Goal: Information Seeking & Learning: Check status

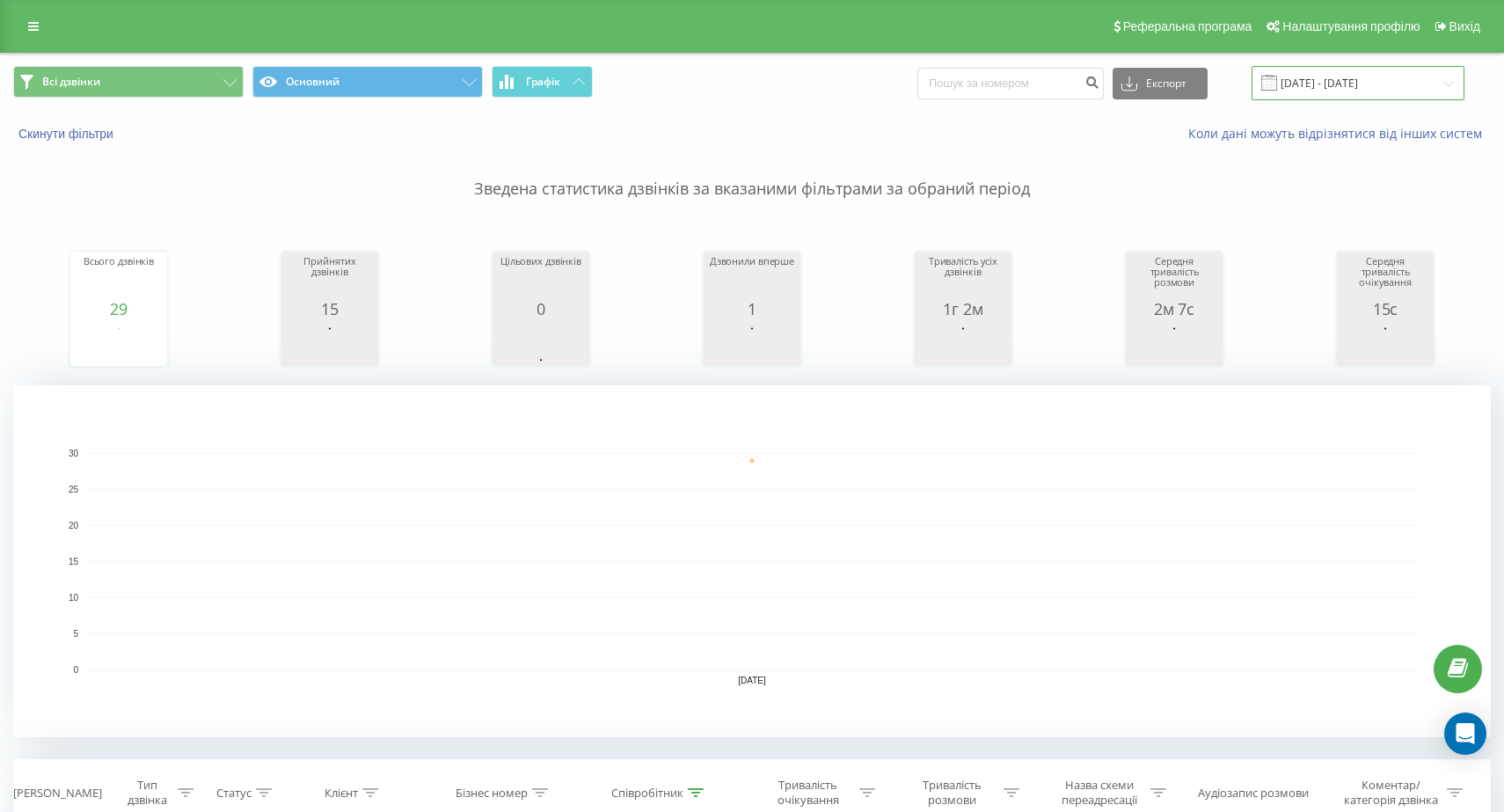
click at [1452, 82] on input "[DATE] - [DATE]" at bounding box center [1358, 83] width 213 height 34
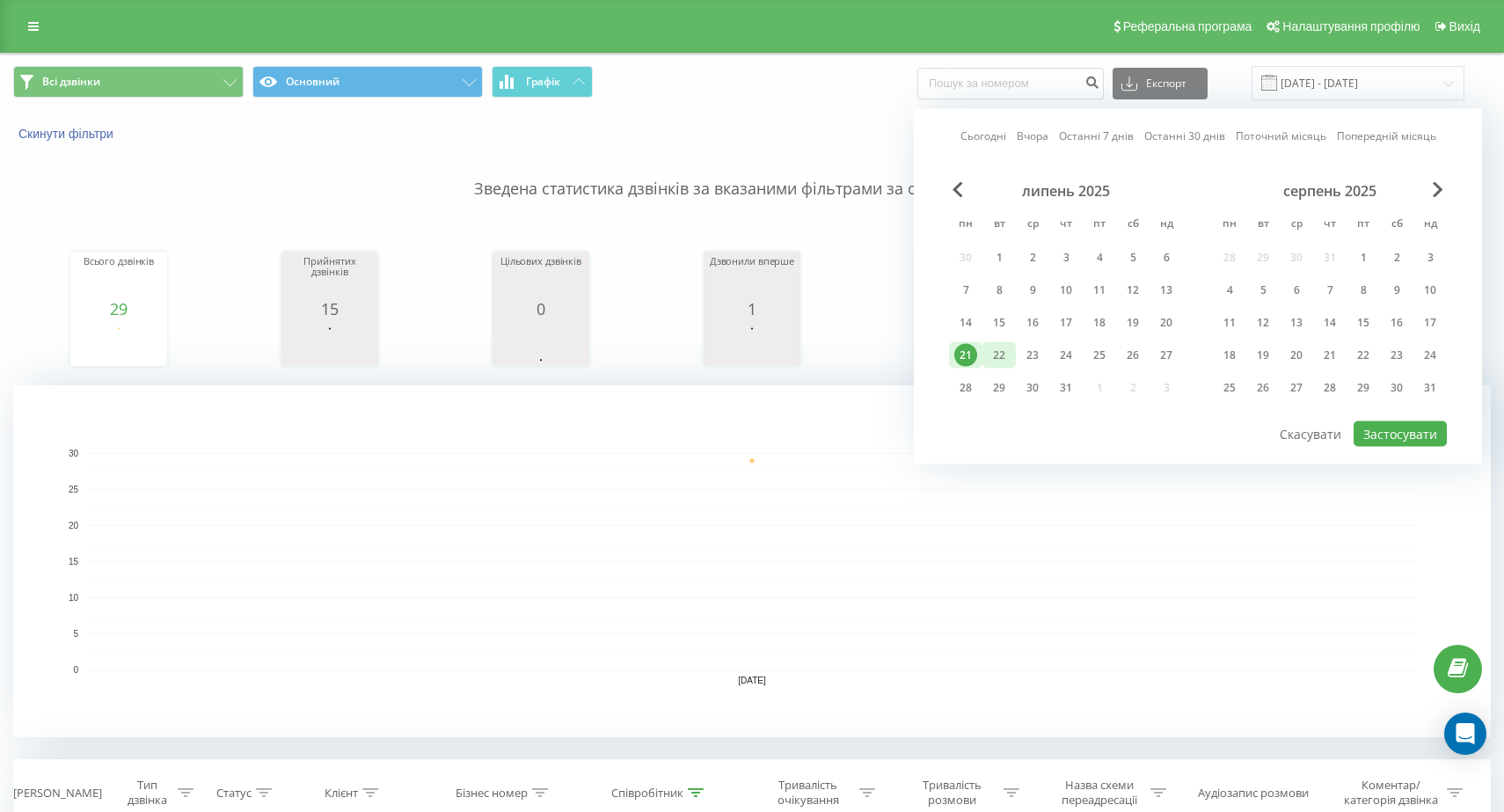
click at [992, 353] on div "22" at bounding box center [999, 355] width 23 height 23
click at [1277, 358] on div "19" at bounding box center [1263, 355] width 33 height 26
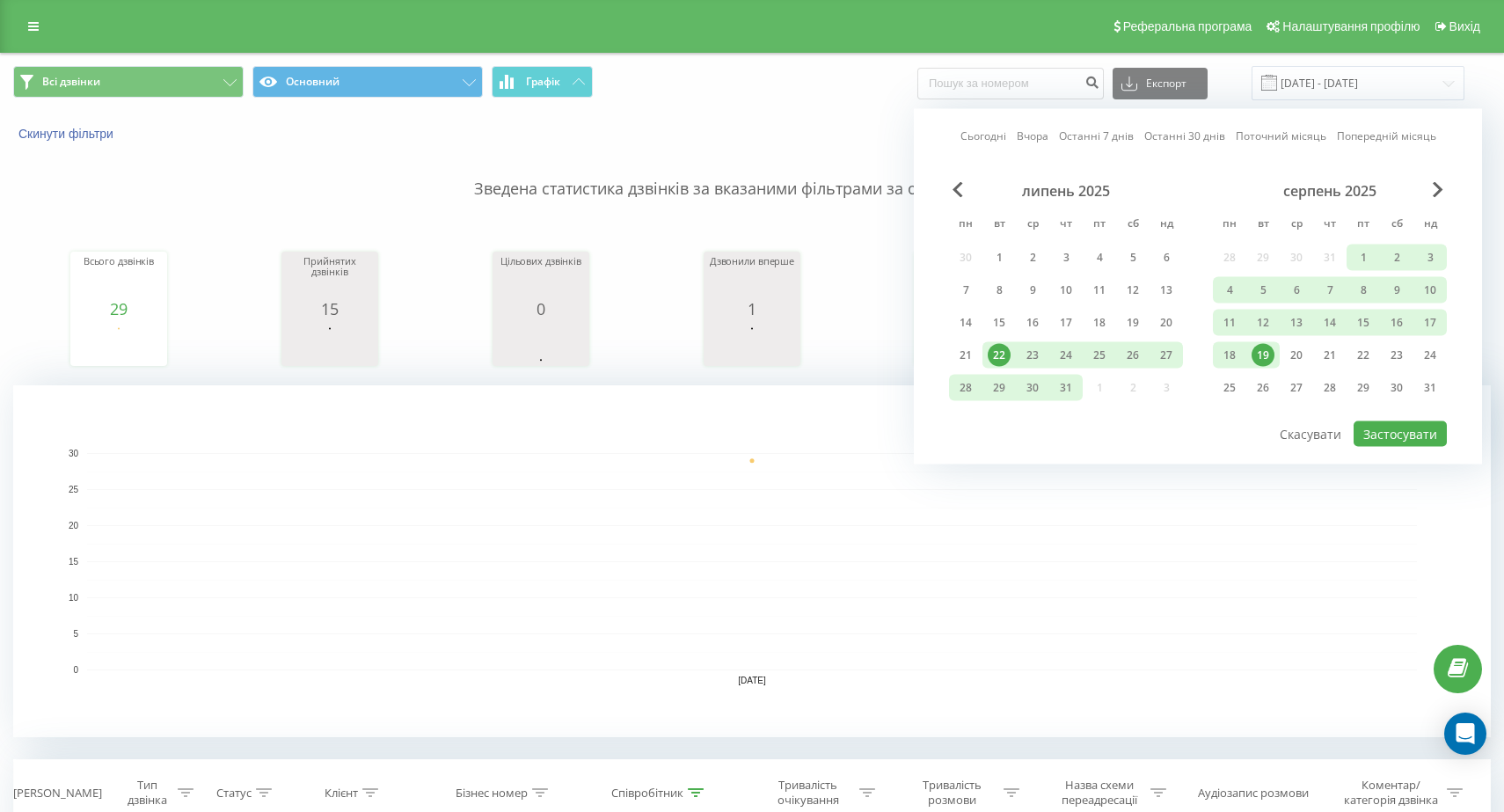
click at [1260, 359] on div "19" at bounding box center [1263, 355] width 23 height 23
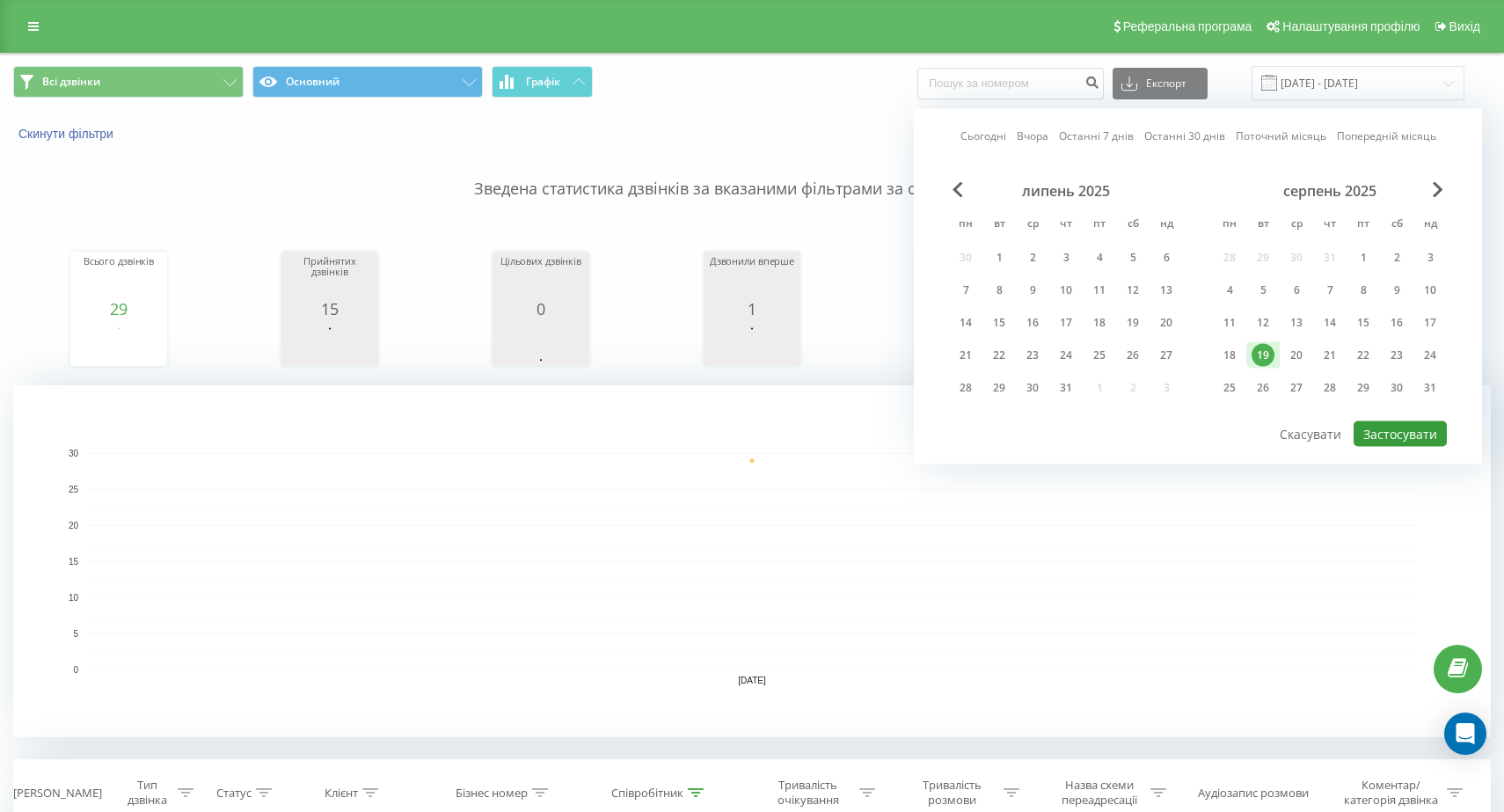
click at [1393, 444] on button "Застосувати" at bounding box center [1399, 433] width 93 height 25
type input "[DATE] - [DATE]"
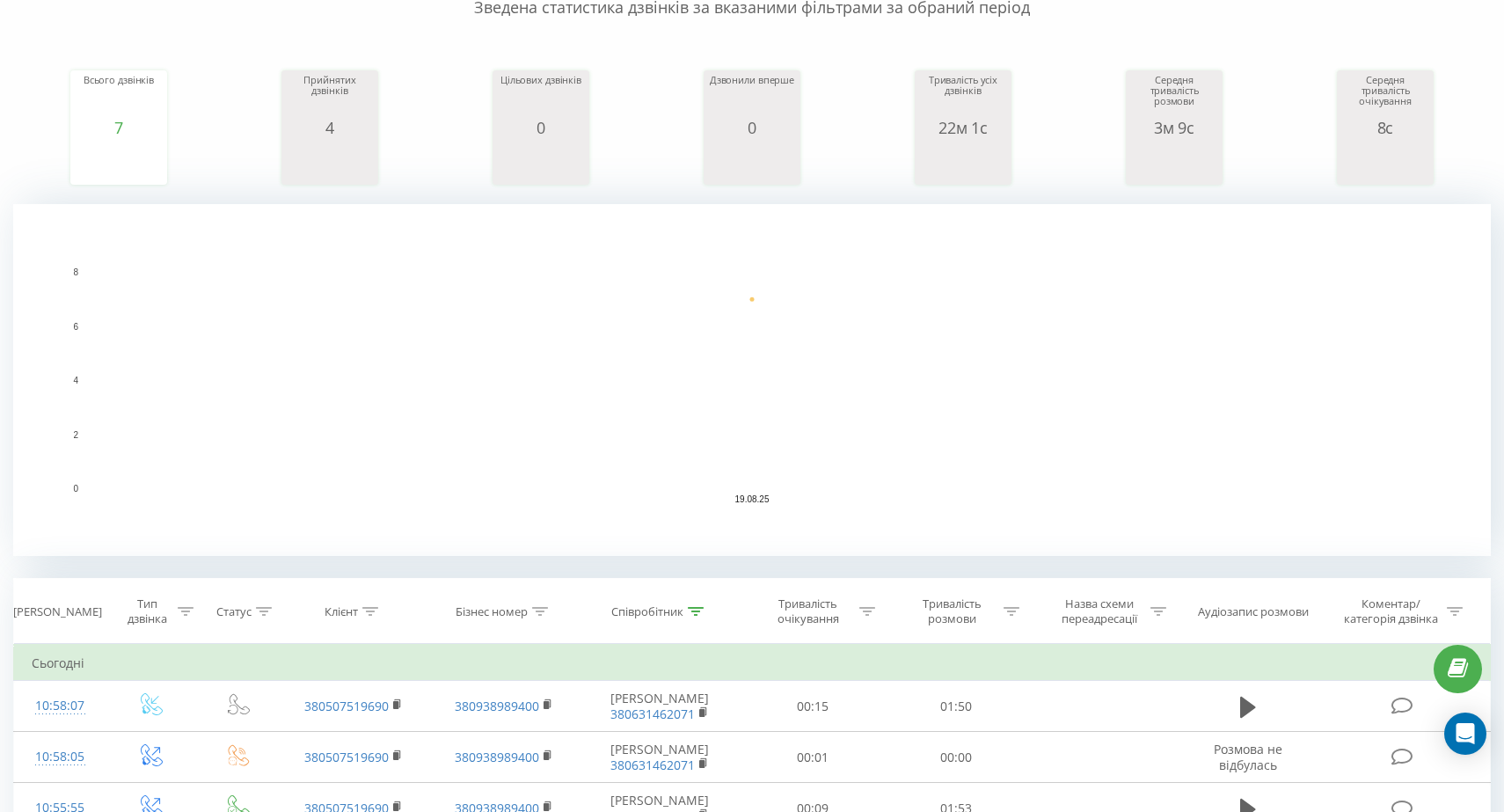
scroll to position [182, 0]
click at [673, 611] on div "Співробітник" at bounding box center [647, 610] width 73 height 15
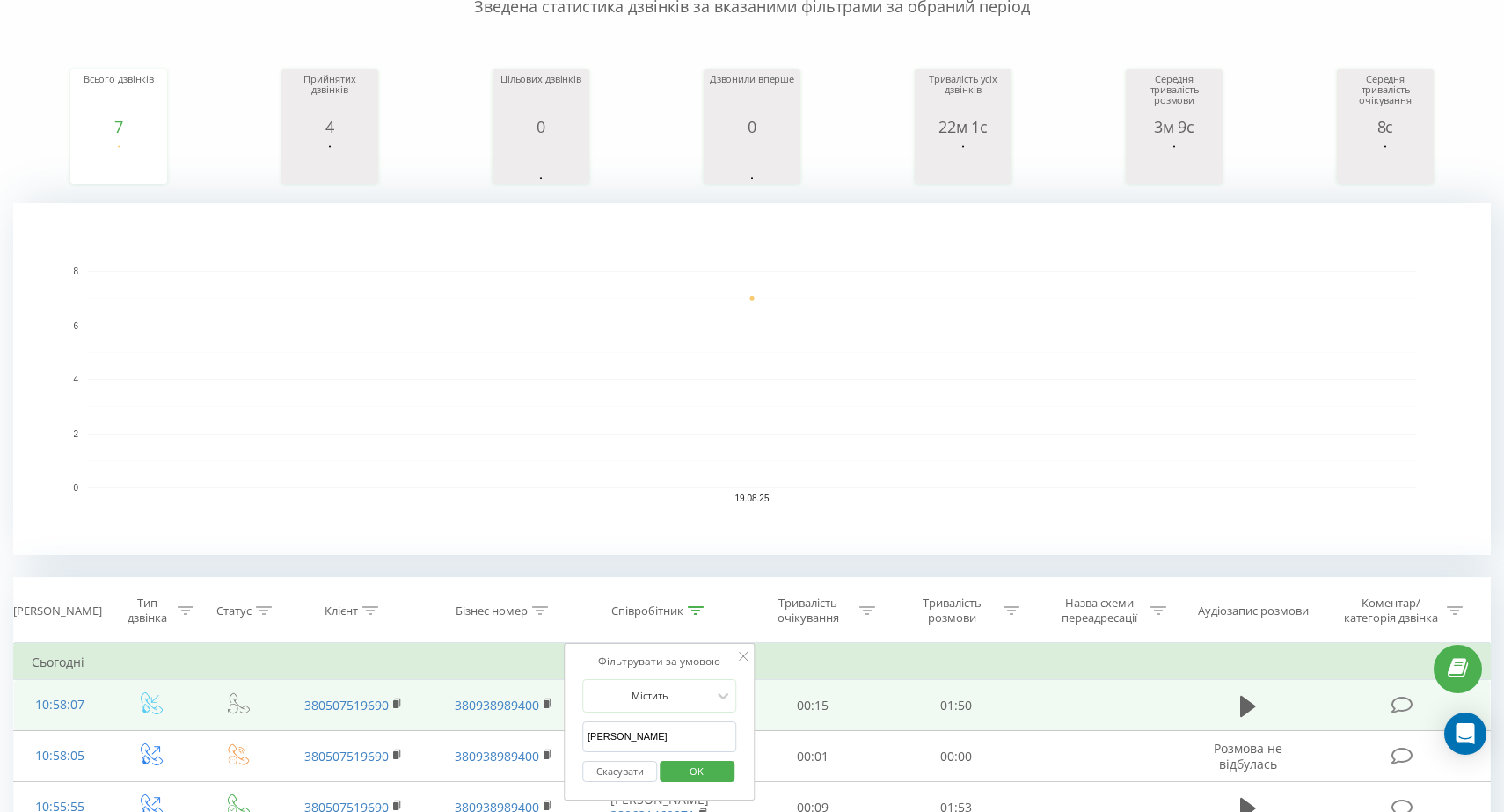
drag, startPoint x: 666, startPoint y: 733, endPoint x: 558, endPoint y: 727, distance: 108.2
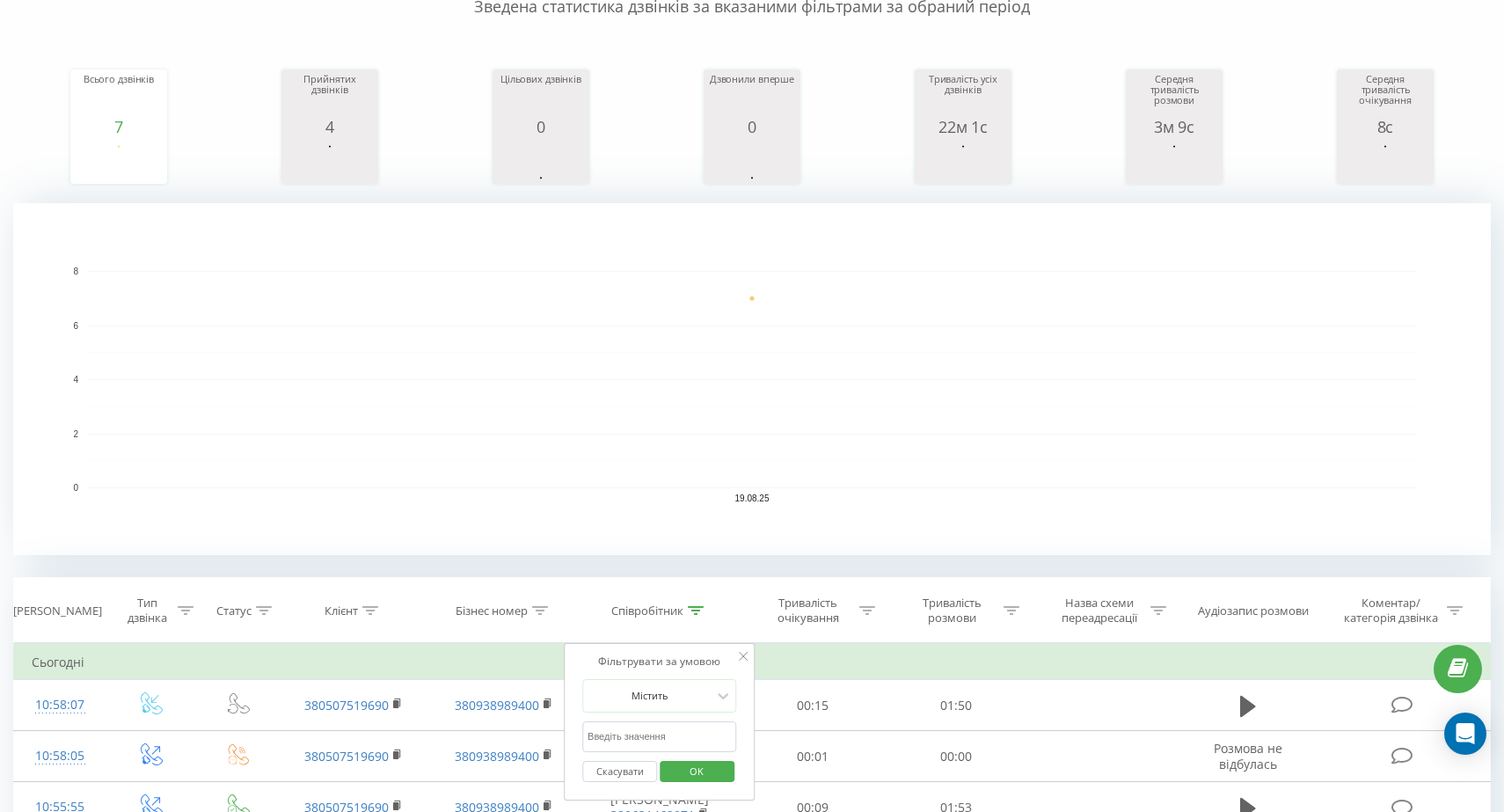
click at [723, 779] on button "OK" at bounding box center [696, 771] width 74 height 22
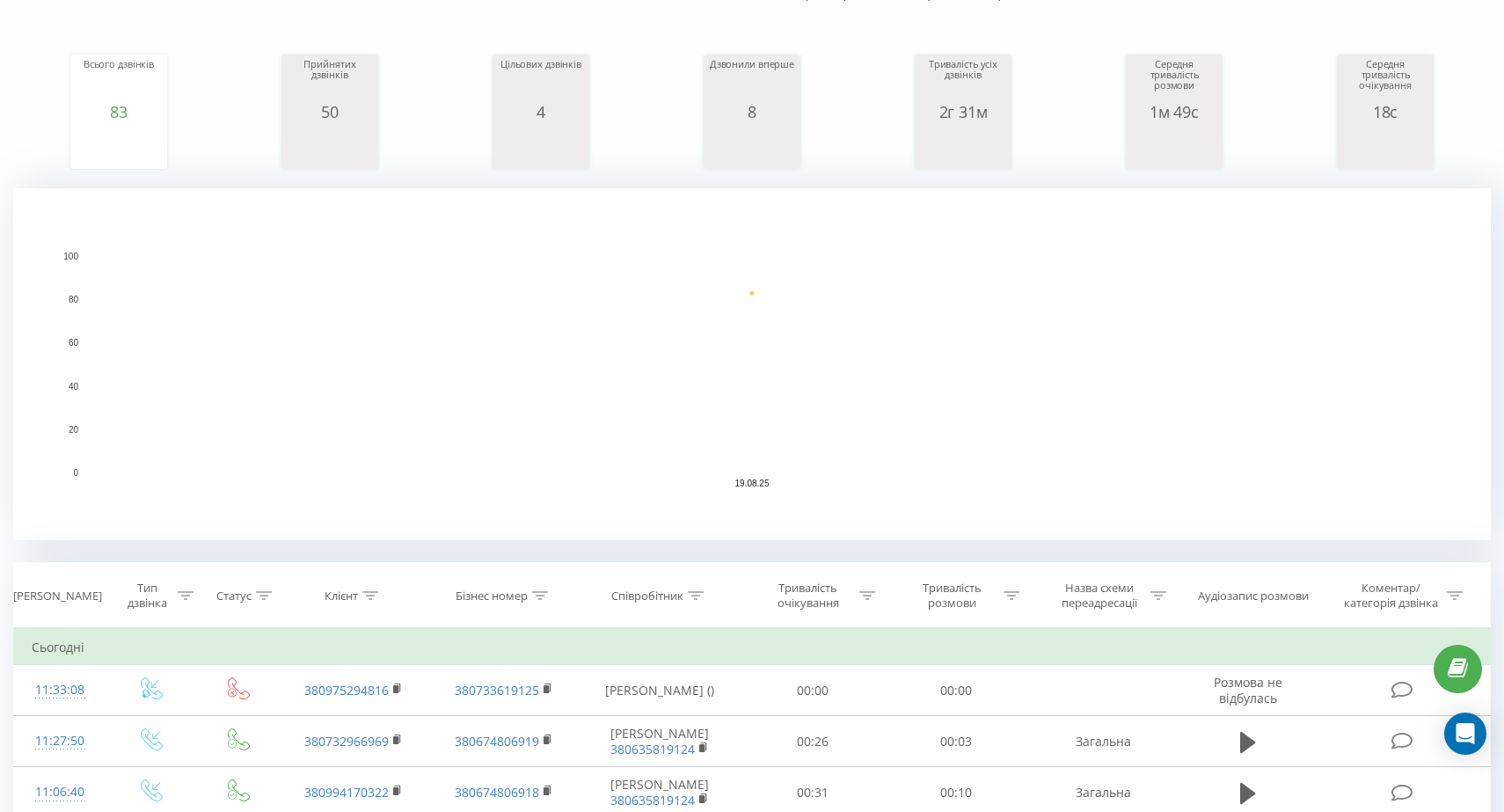
scroll to position [276, 0]
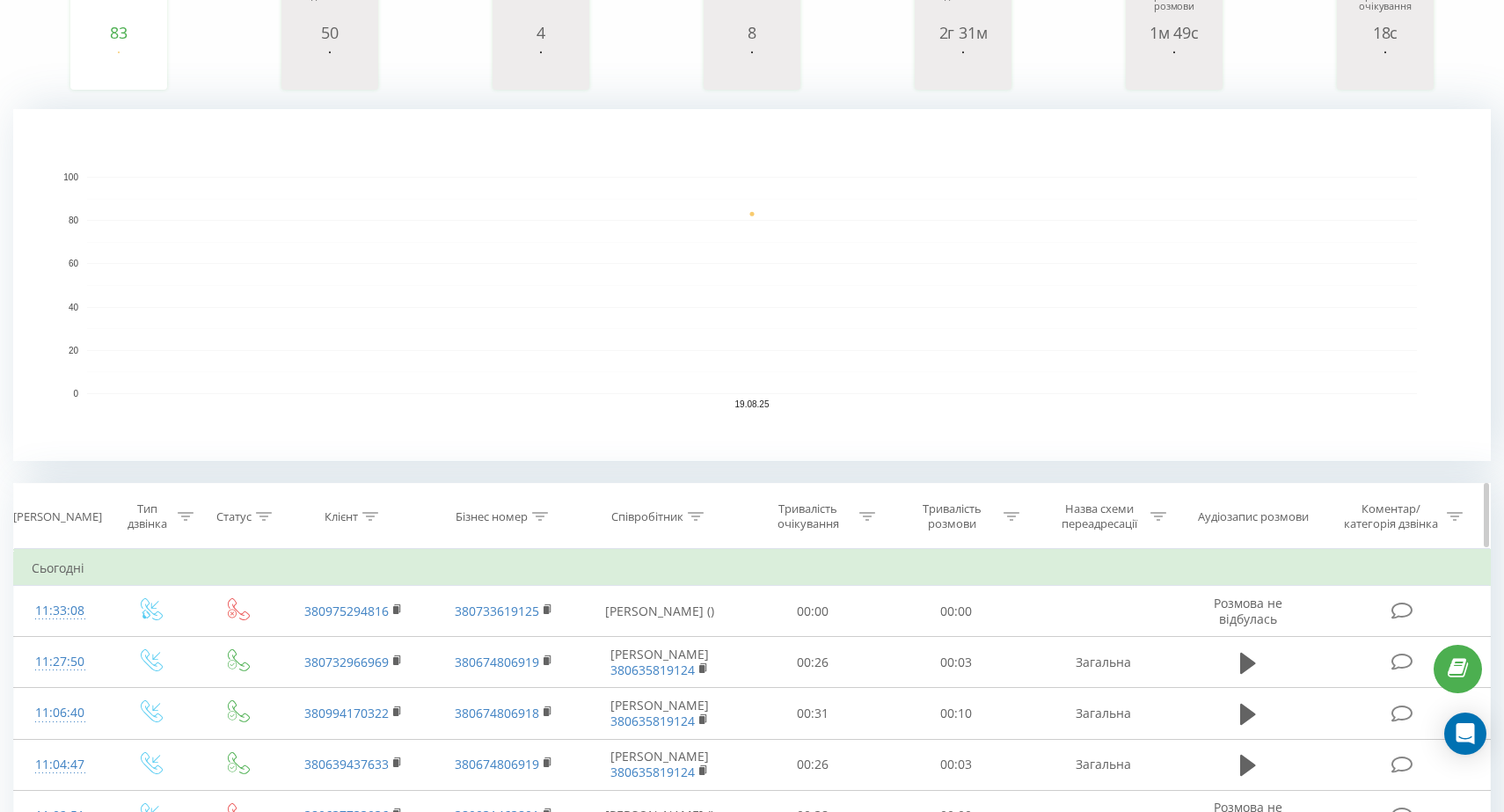
click at [366, 525] on th "Клієнт" at bounding box center [354, 515] width 151 height 65
click at [367, 513] on icon at bounding box center [370, 515] width 16 height 8
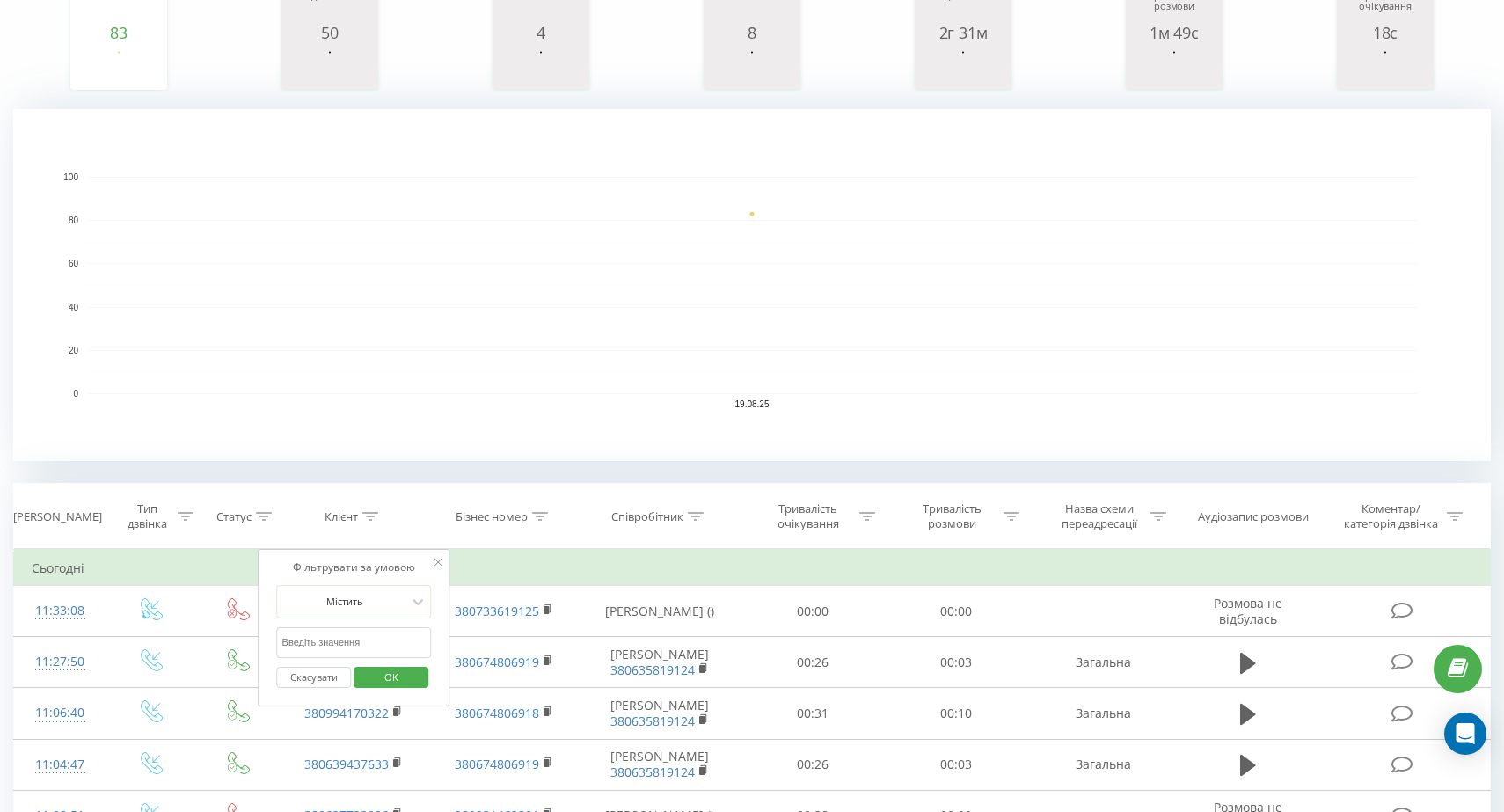
click at [347, 635] on input "text" at bounding box center [354, 641] width 155 height 31
type input "9690"
click at [369, 672] on span "OK" at bounding box center [391, 676] width 49 height 27
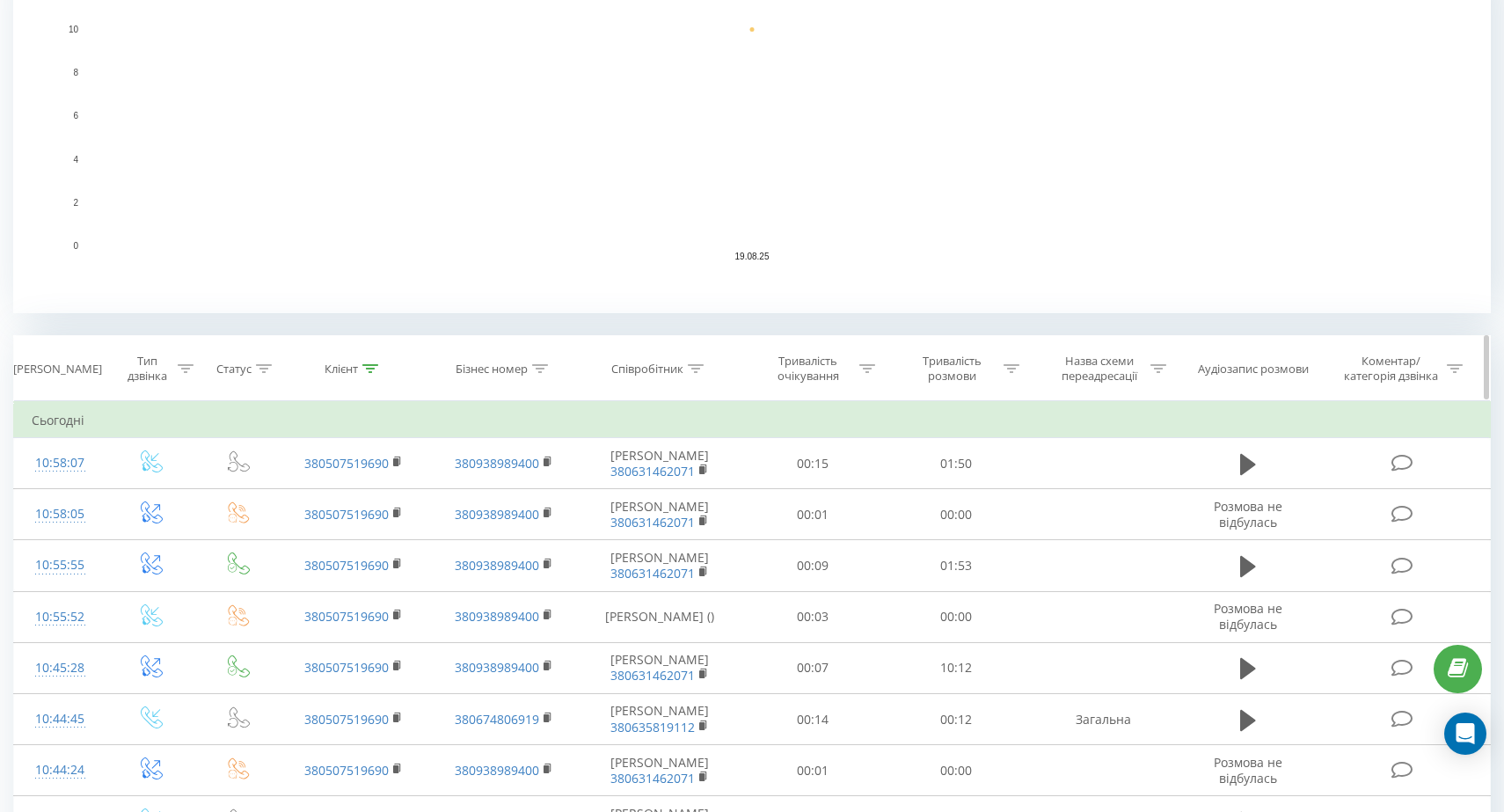
scroll to position [627, 0]
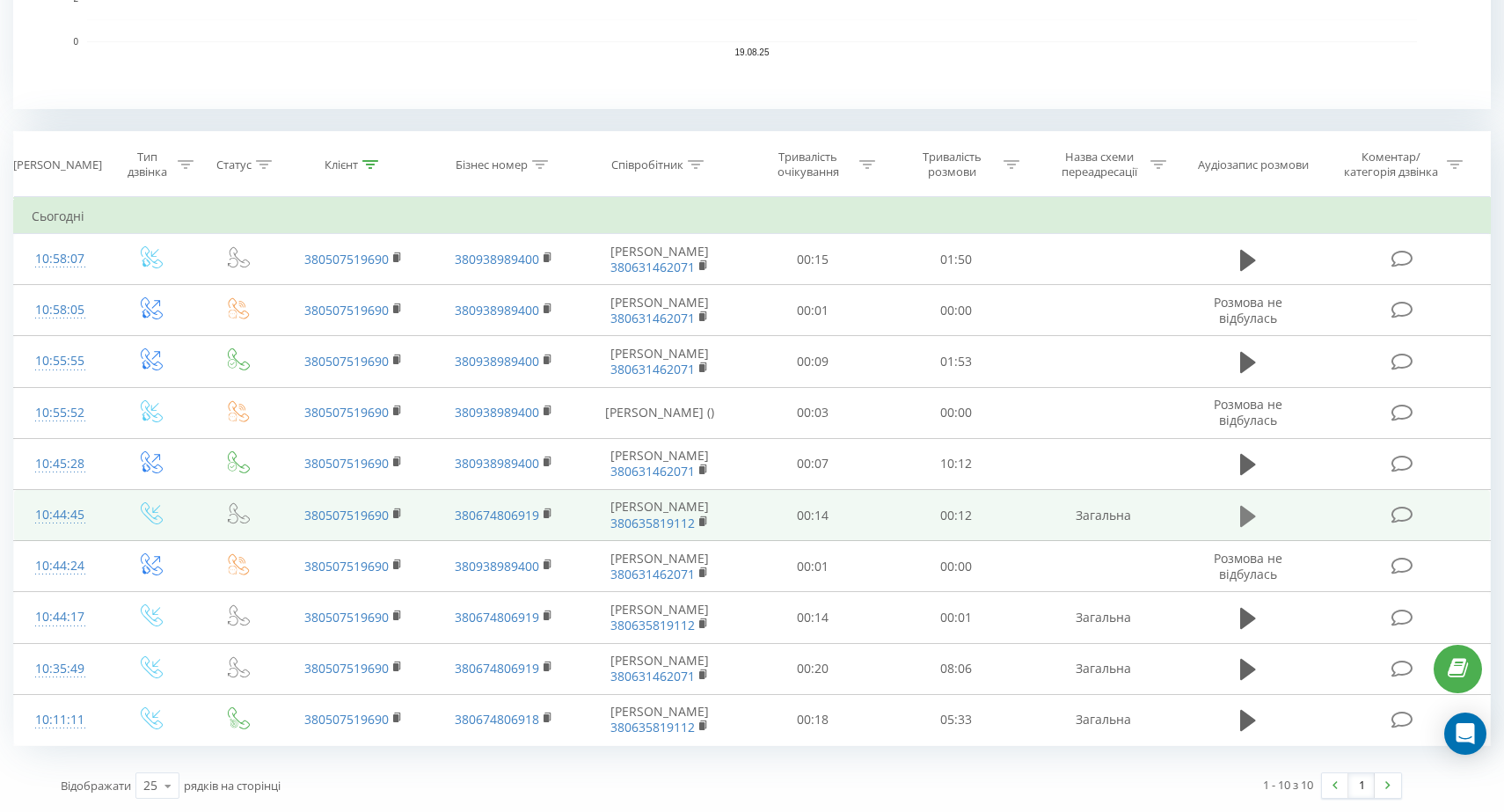
click at [1246, 512] on icon at bounding box center [1248, 515] width 16 height 21
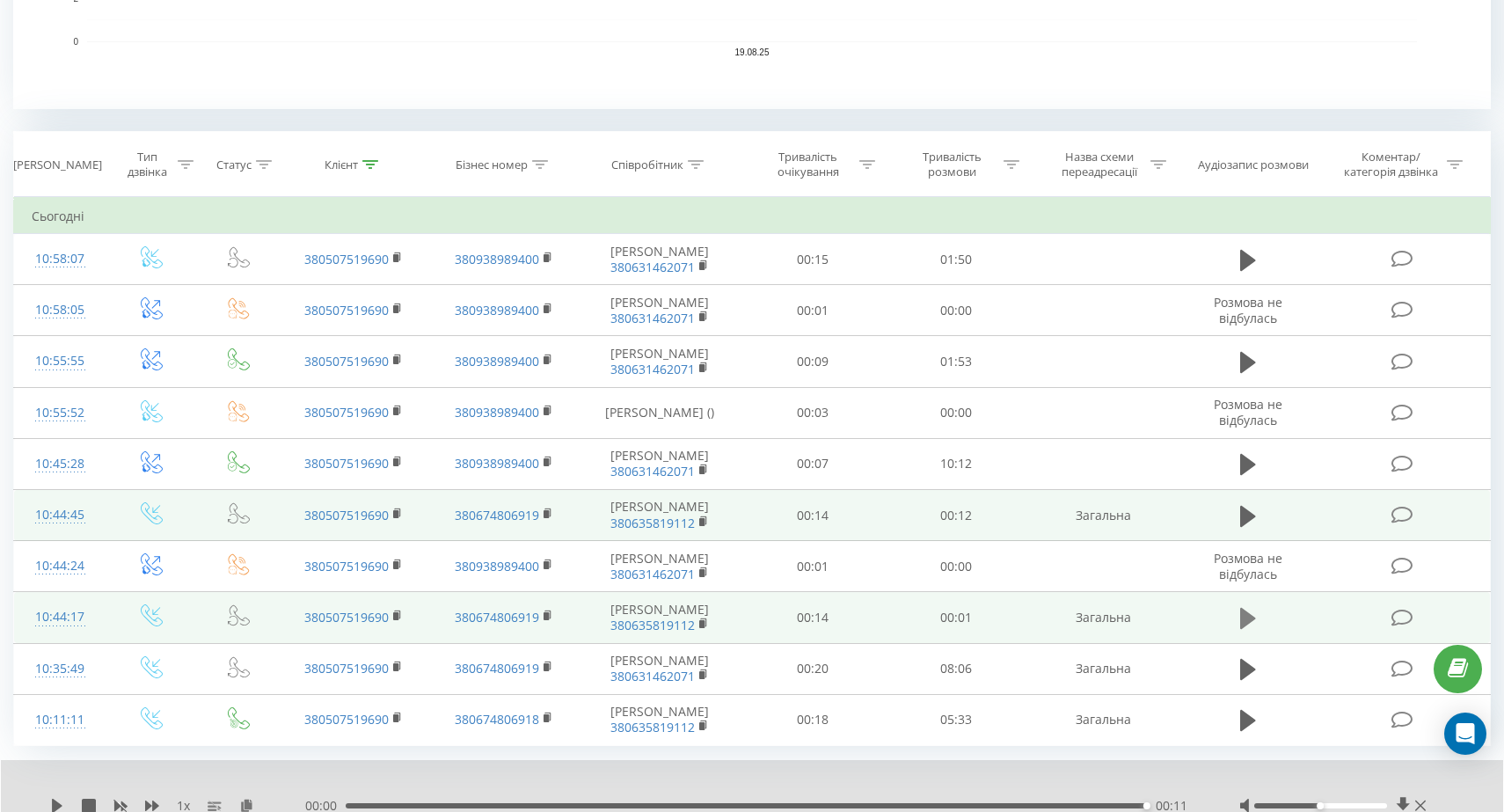
click at [1245, 622] on icon at bounding box center [1248, 618] width 16 height 21
click at [1247, 622] on icon at bounding box center [1248, 618] width 16 height 21
click at [1260, 609] on button at bounding box center [1248, 618] width 26 height 26
click at [1234, 633] on span at bounding box center [1248, 625] width 26 height 17
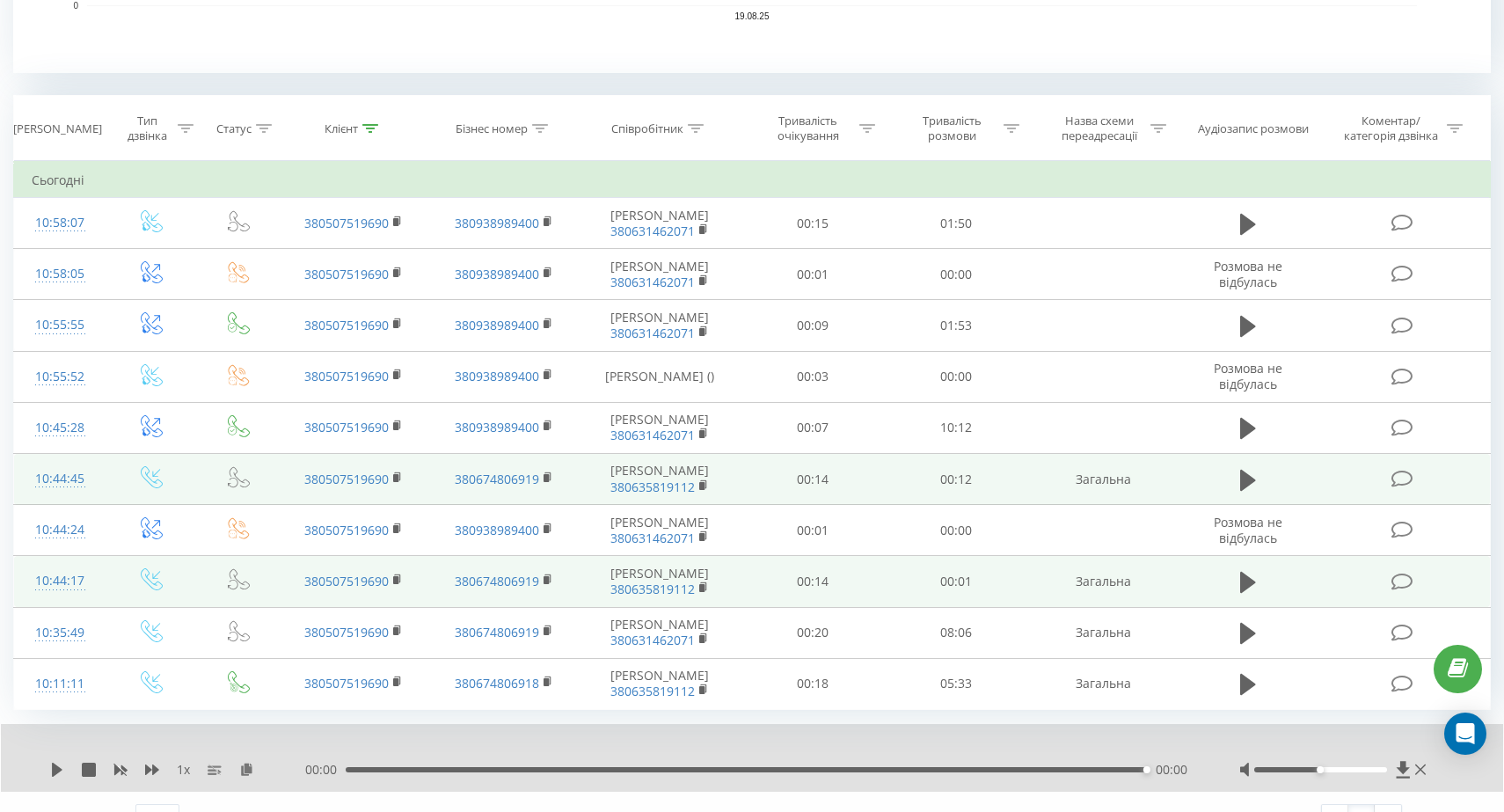
scroll to position [695, 0]
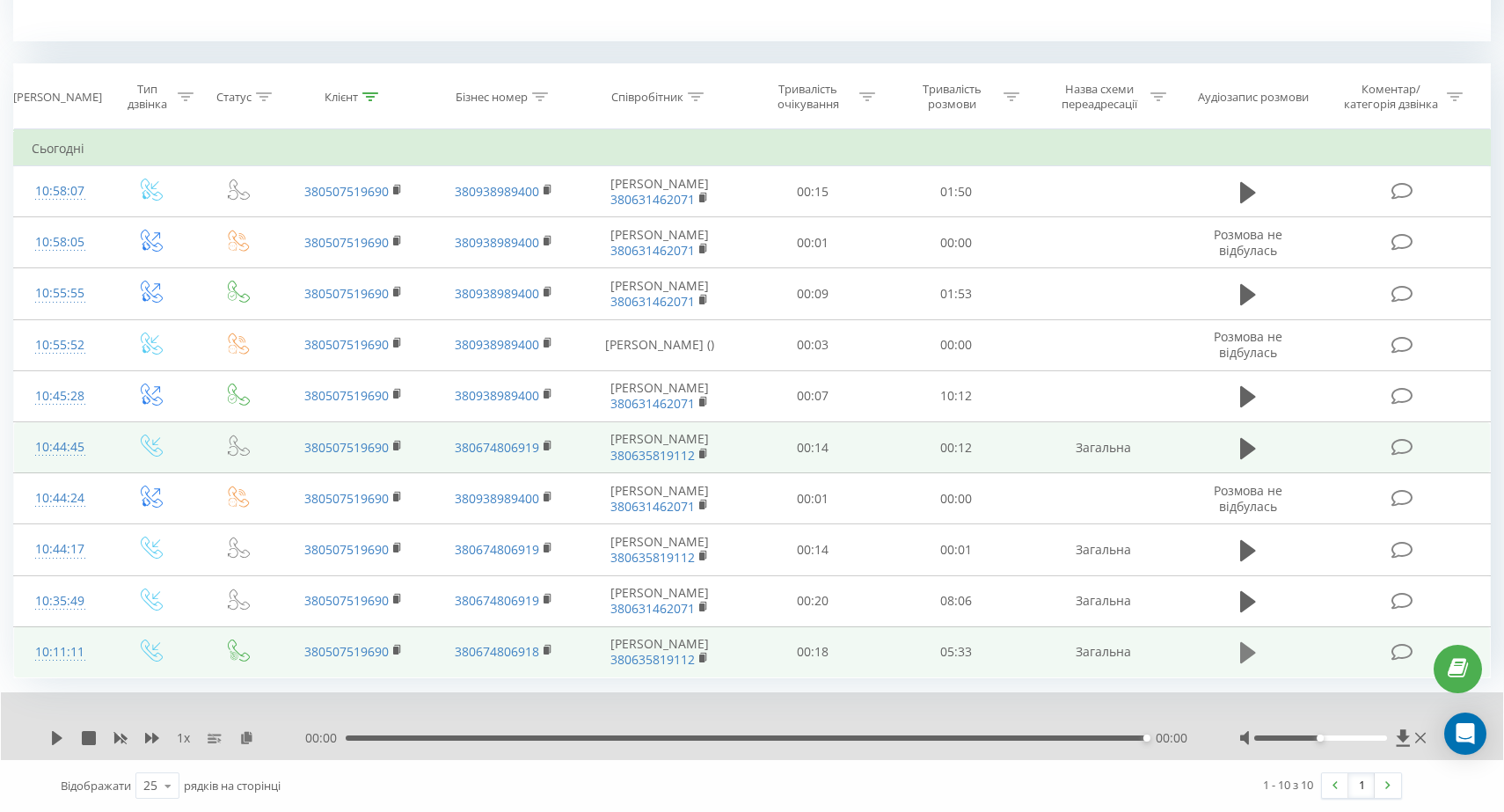
click at [1248, 657] on icon at bounding box center [1248, 652] width 16 height 21
click at [1074, 740] on div "- 02:30 03:03 03:03" at bounding box center [750, 738] width 891 height 18
click at [1087, 738] on div "03:03" at bounding box center [750, 738] width 801 height 6
click at [1123, 739] on div "05:22" at bounding box center [750, 738] width 801 height 6
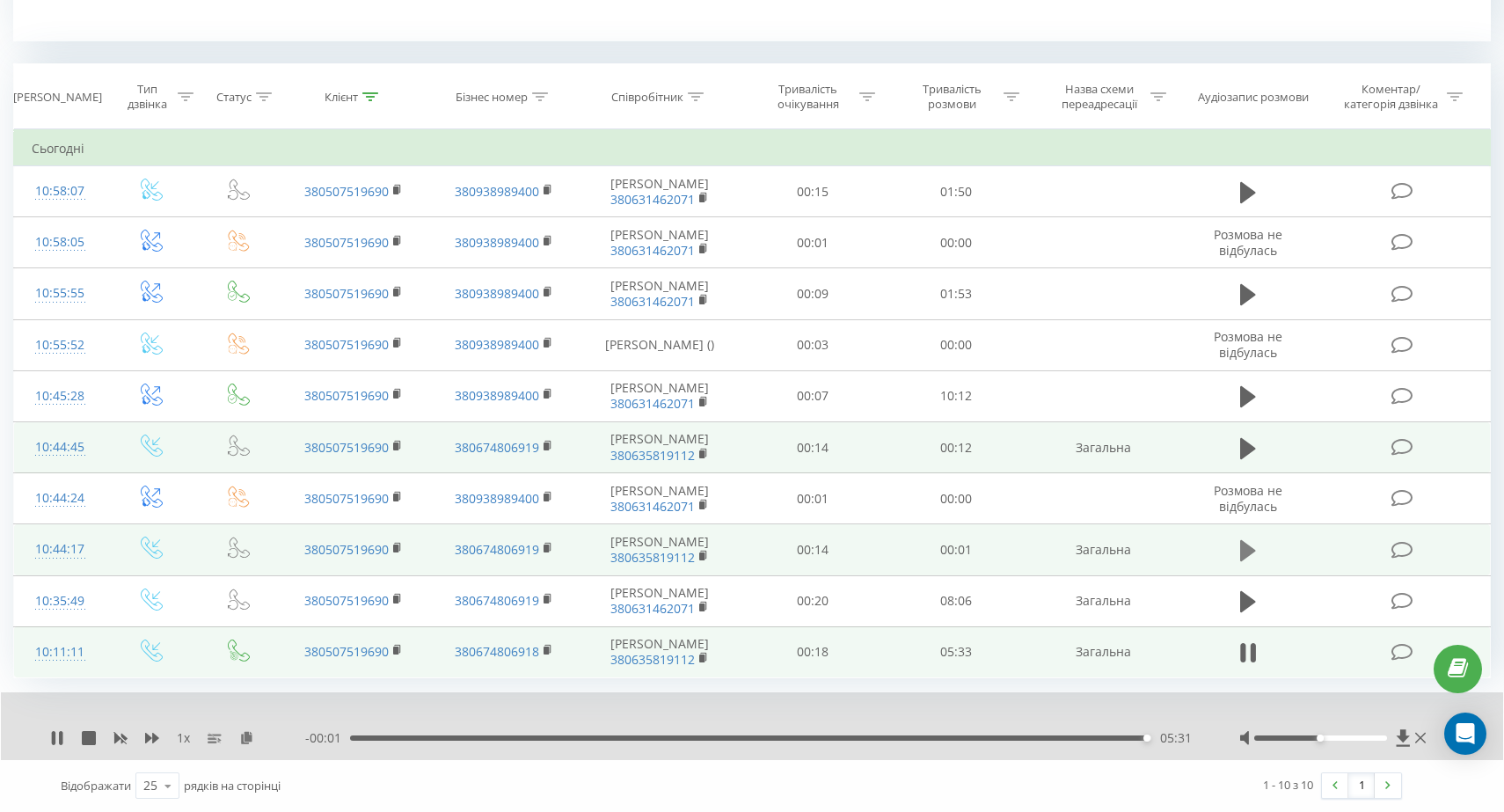
click at [1241, 552] on icon at bounding box center [1248, 550] width 16 height 21
click at [1258, 555] on button at bounding box center [1248, 550] width 26 height 26
click at [1244, 555] on icon at bounding box center [1248, 550] width 16 height 21
click at [393, 736] on div "00:00" at bounding box center [746, 738] width 801 height 6
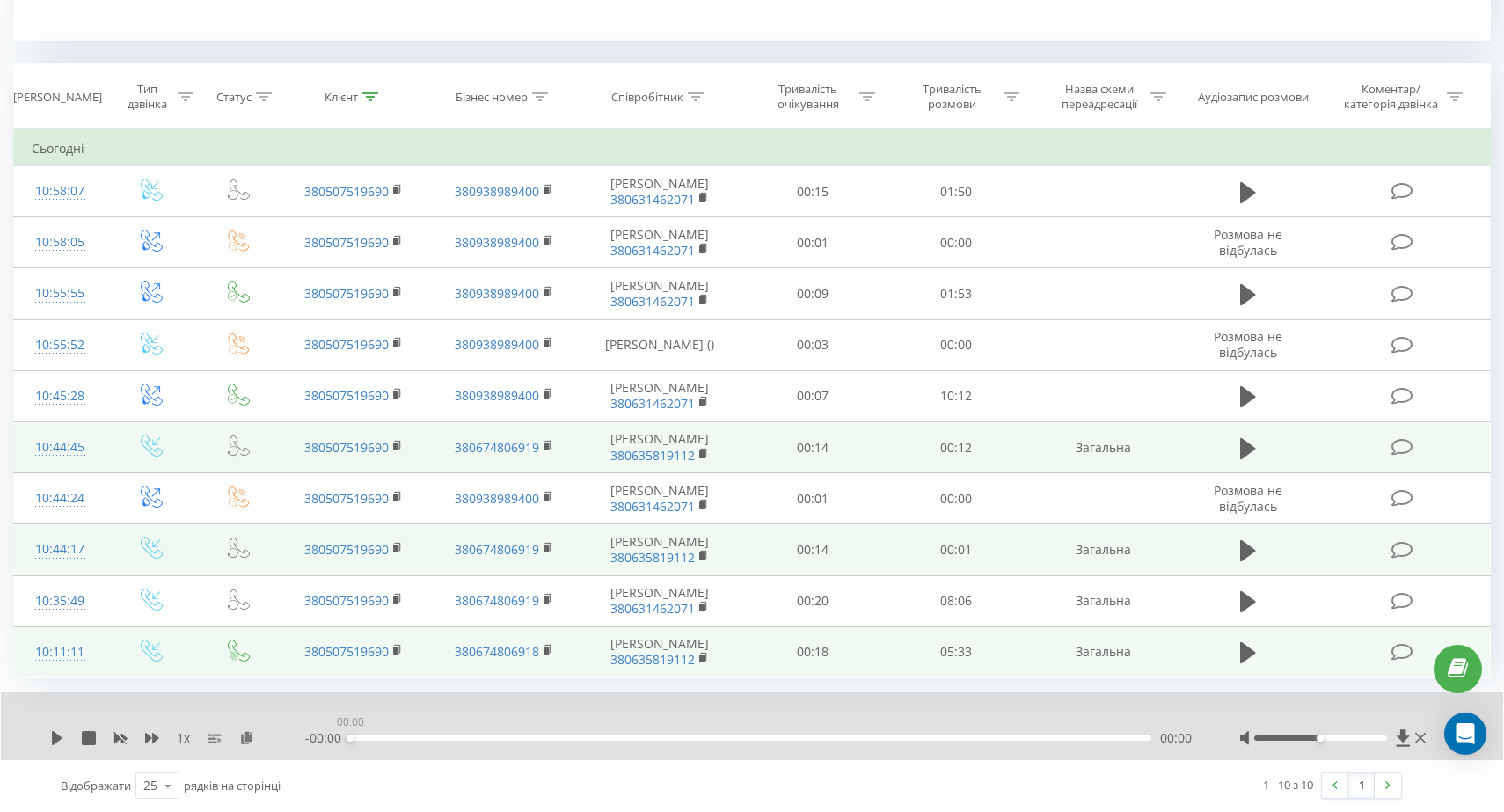
drag, startPoint x: 393, startPoint y: 736, endPoint x: 339, endPoint y: 735, distance: 54.0
click at [339, 735] on div "- 00:00 00:00 00:00" at bounding box center [750, 738] width 891 height 18
click at [1234, 557] on button at bounding box center [1248, 550] width 26 height 26
click at [1242, 549] on icon at bounding box center [1243, 550] width 6 height 20
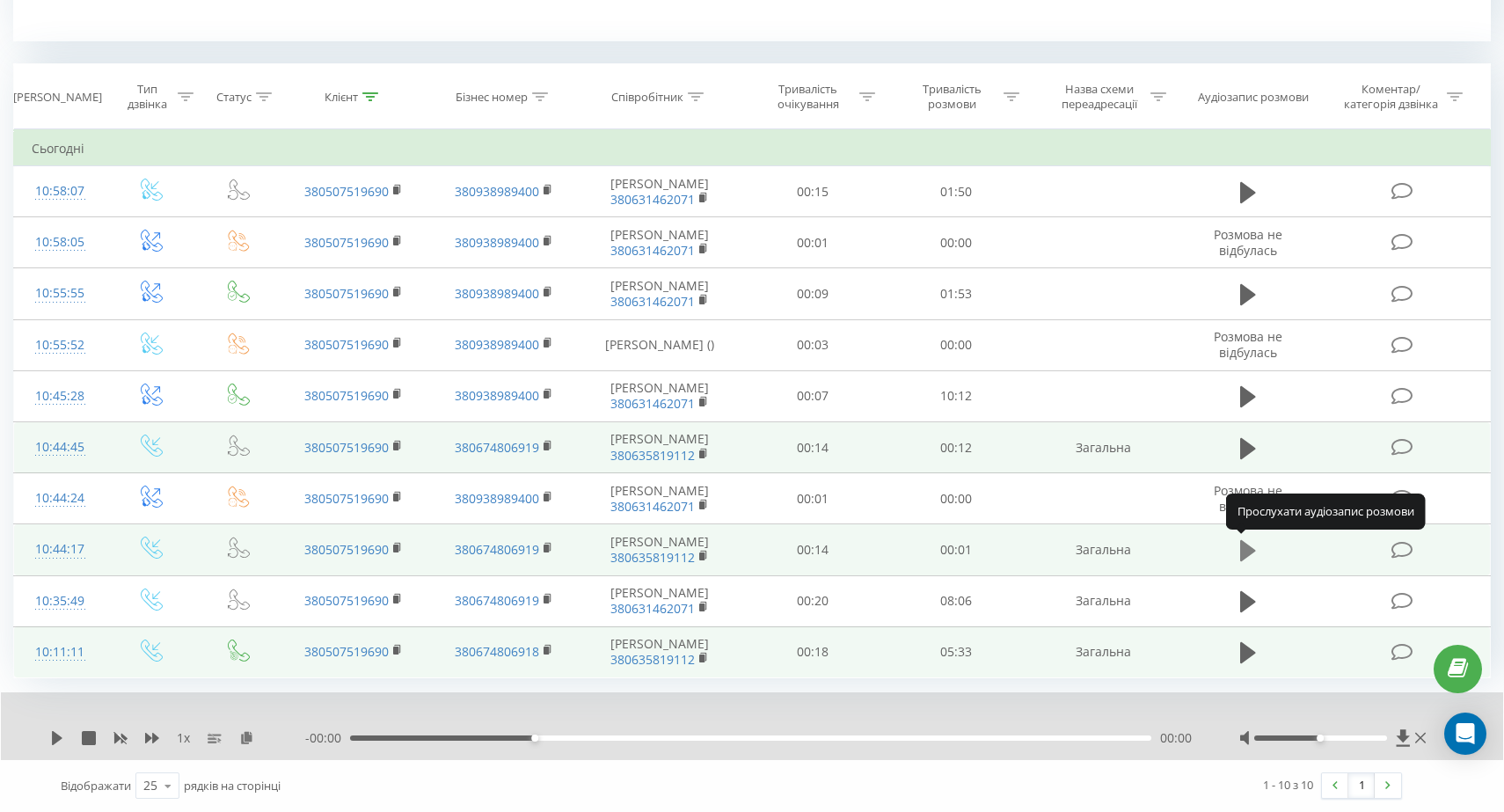
click at [1242, 551] on icon at bounding box center [1248, 550] width 16 height 21
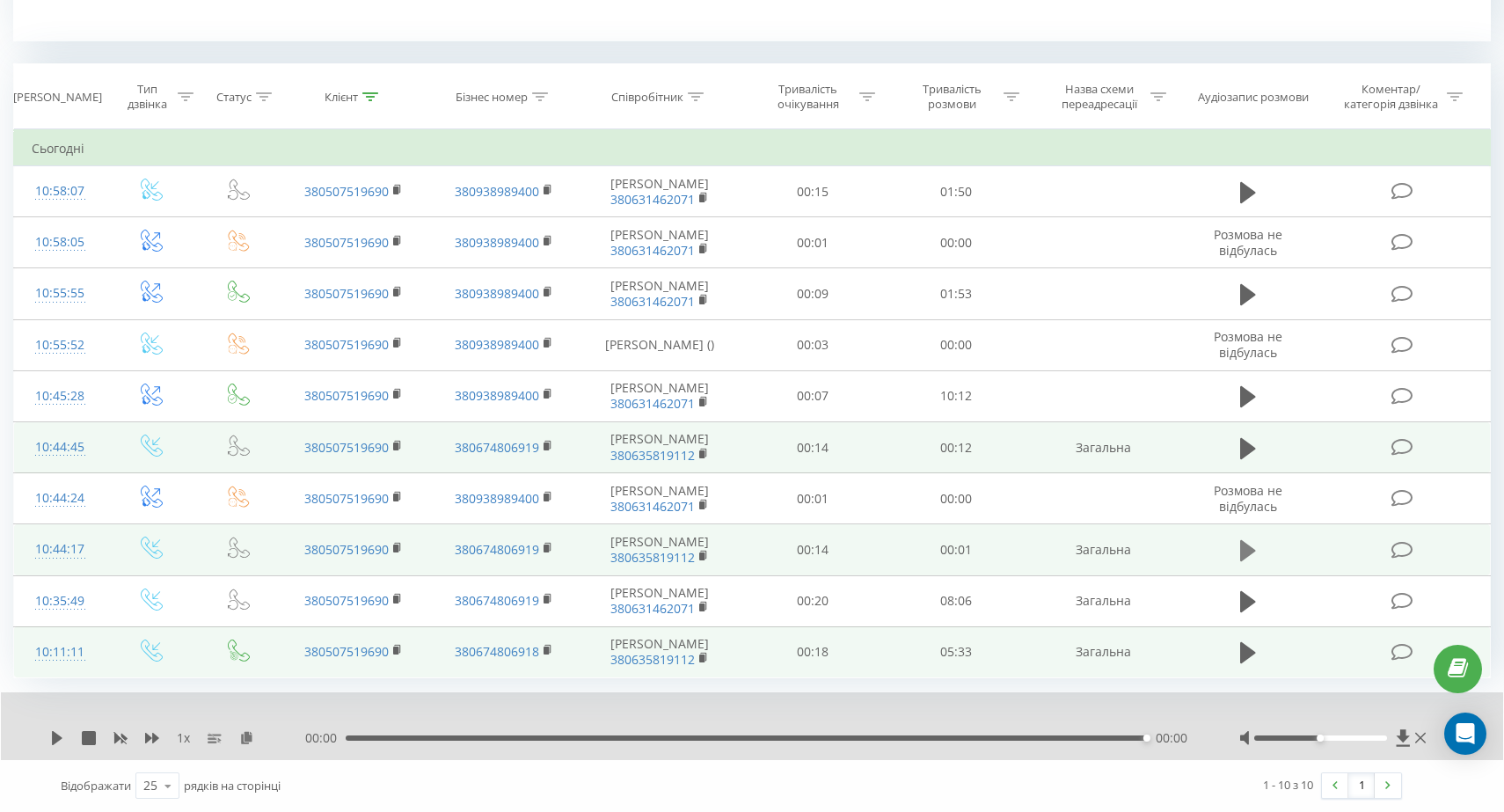
click at [1246, 555] on icon at bounding box center [1248, 550] width 16 height 21
click at [1247, 542] on icon at bounding box center [1248, 550] width 16 height 24
click at [1241, 552] on icon at bounding box center [1248, 550] width 16 height 21
click at [1116, 743] on div "00:00 00:00 00:00" at bounding box center [750, 738] width 891 height 18
click at [1117, 737] on div "00:00" at bounding box center [750, 738] width 801 height 6
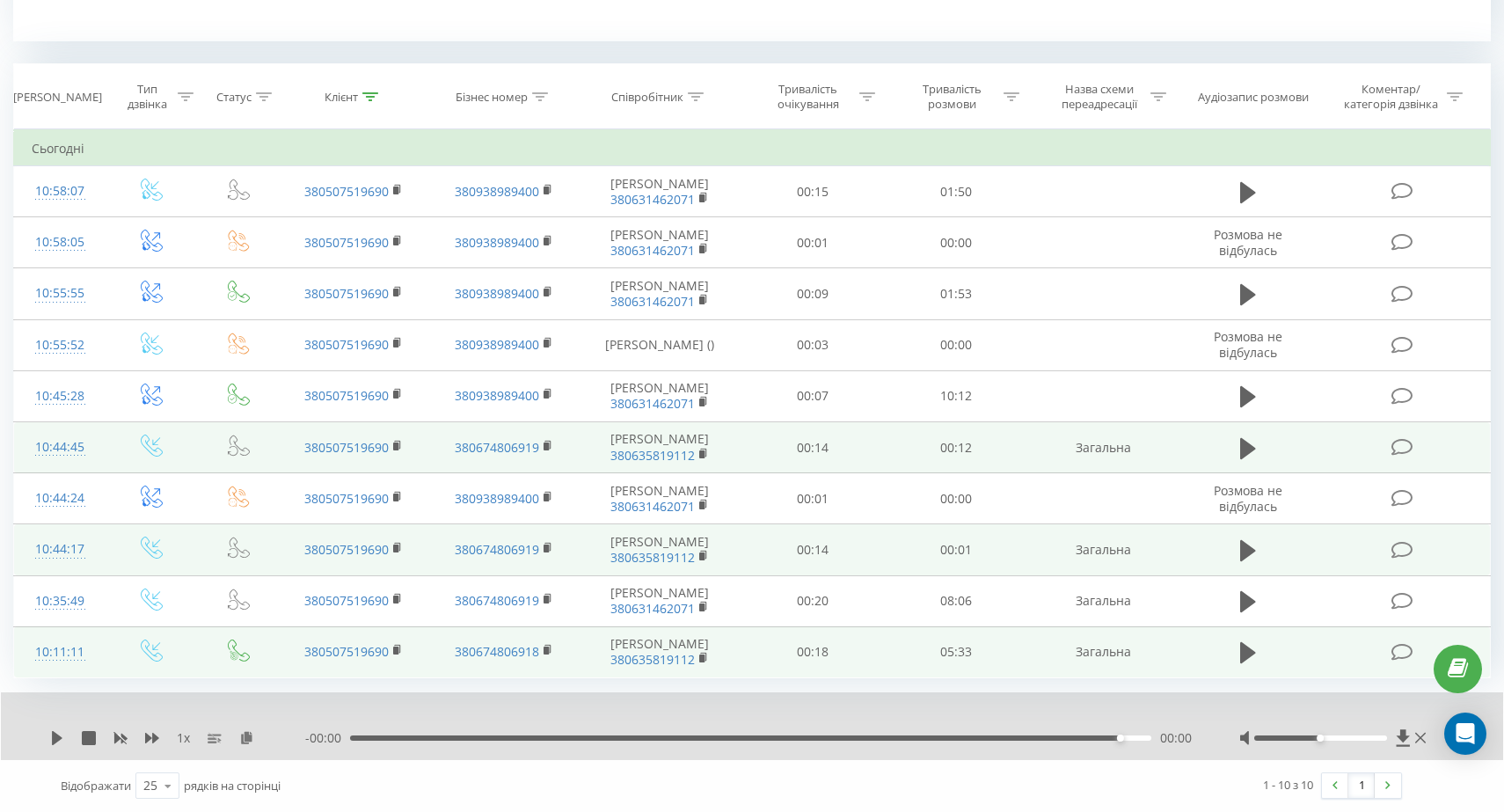
click at [354, 737] on div "00:00" at bounding box center [750, 738] width 801 height 6
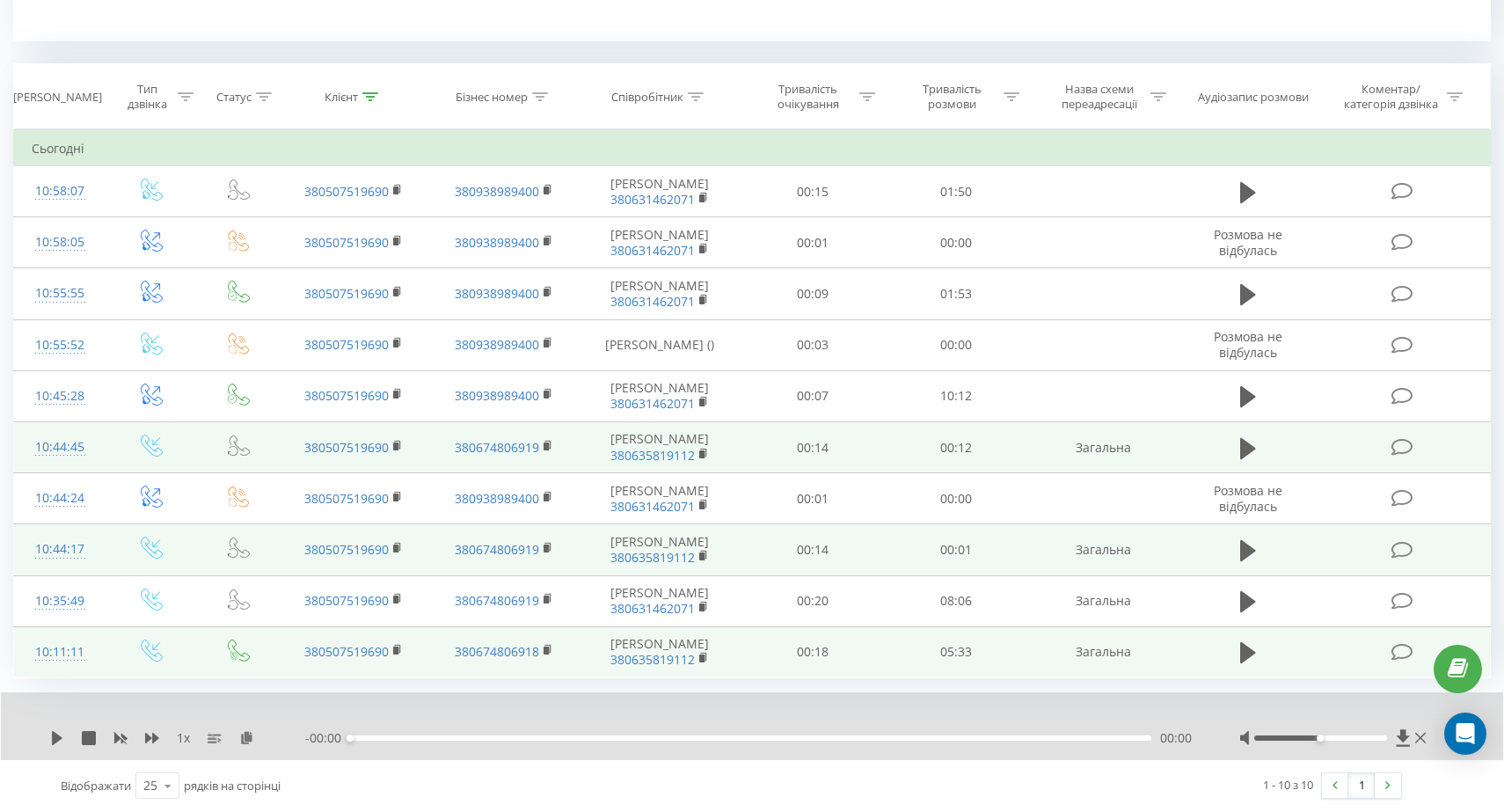
drag, startPoint x: 1316, startPoint y: 740, endPoint x: 1293, endPoint y: 739, distance: 23.0
click at [1293, 739] on div at bounding box center [1334, 738] width 191 height 18
drag, startPoint x: 1318, startPoint y: 737, endPoint x: 1291, endPoint y: 739, distance: 27.1
click at [1292, 739] on div "Accessibility label" at bounding box center [1294, 737] width 7 height 7
click at [1088, 744] on div "- 00:00 00:00 00:00" at bounding box center [750, 738] width 891 height 18
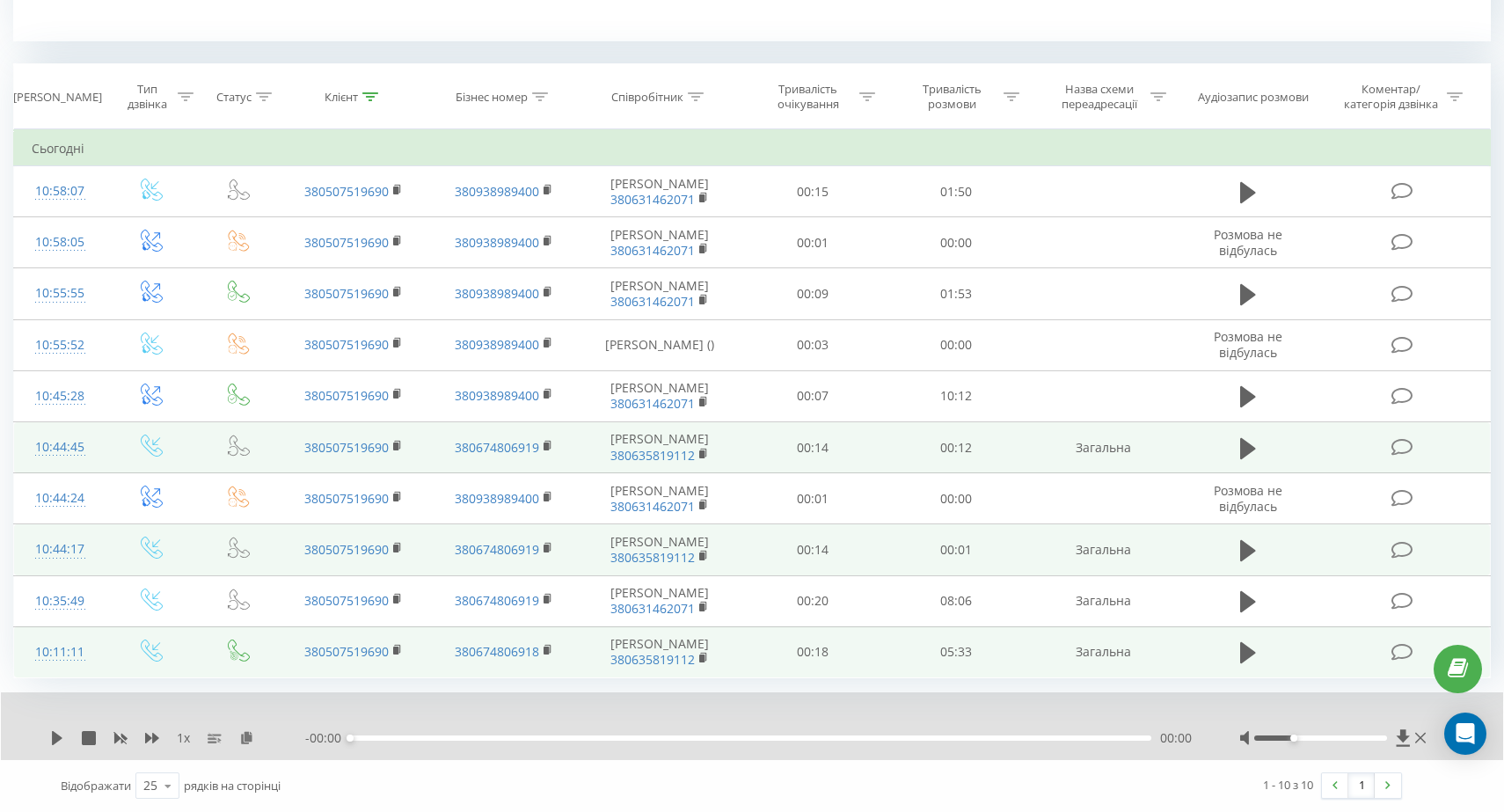
click at [1089, 739] on div "00:00" at bounding box center [750, 738] width 801 height 6
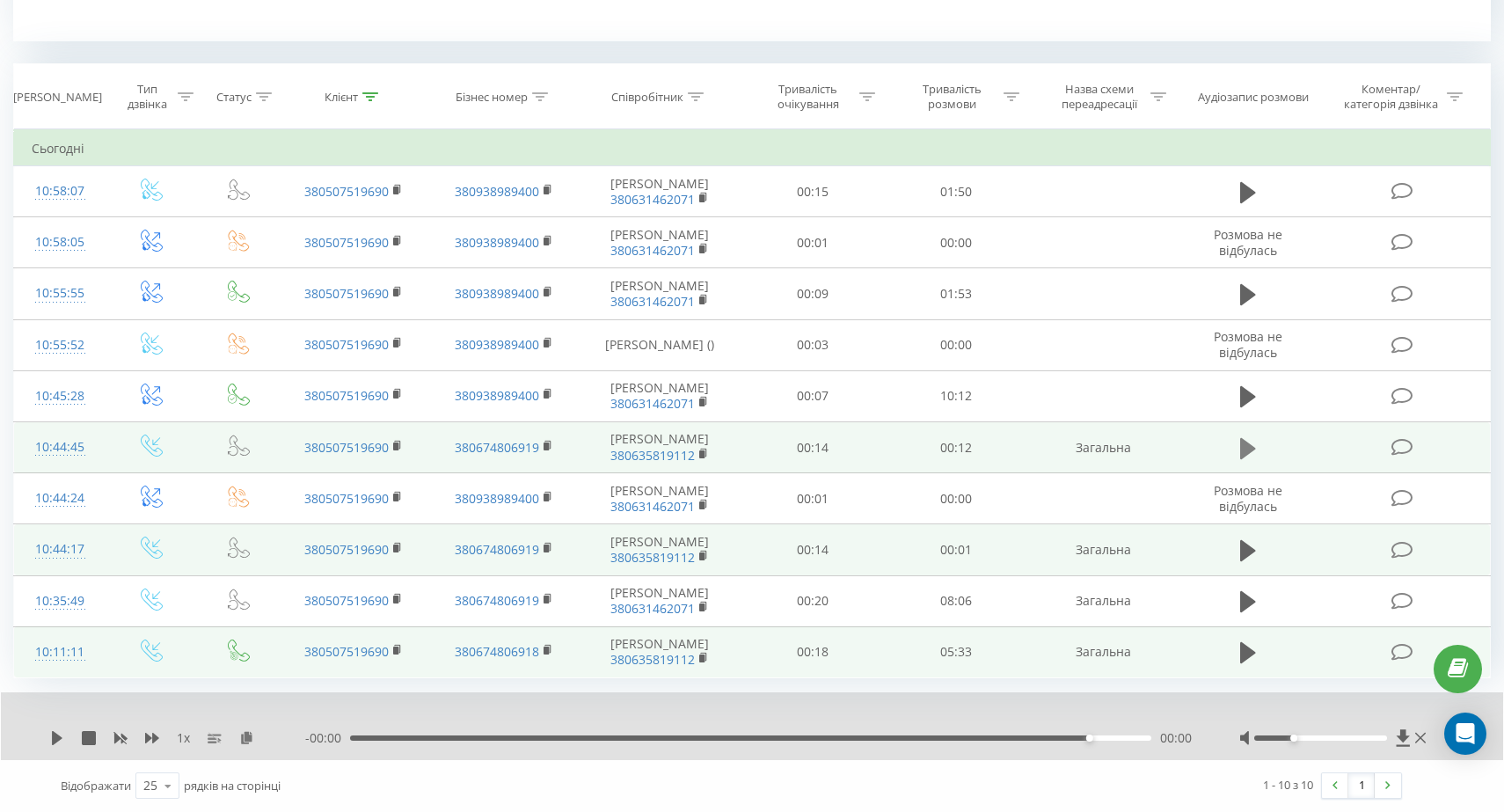
click at [1251, 439] on icon at bounding box center [1248, 448] width 16 height 24
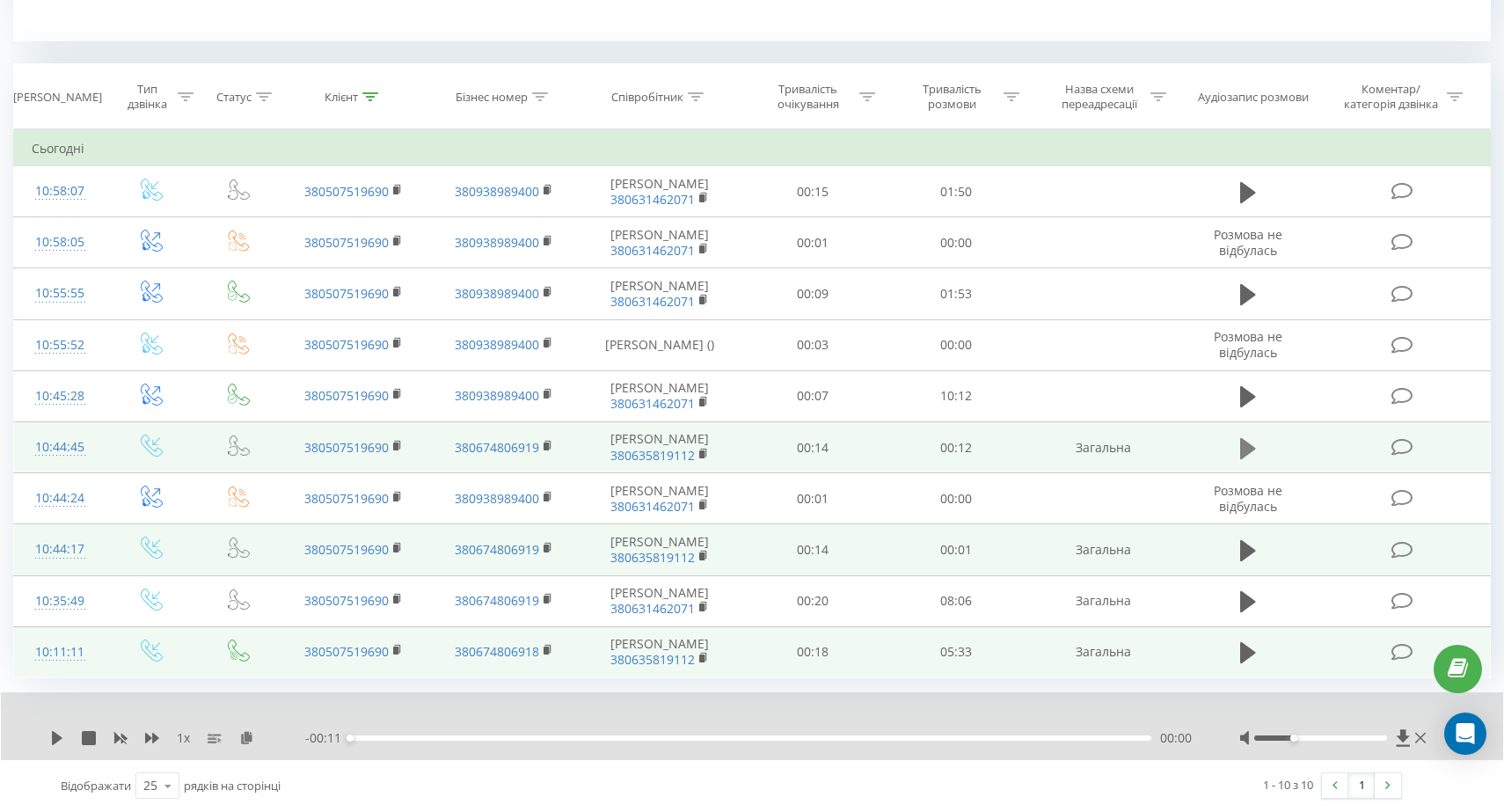
click at [1251, 450] on icon at bounding box center [1248, 447] width 16 height 21
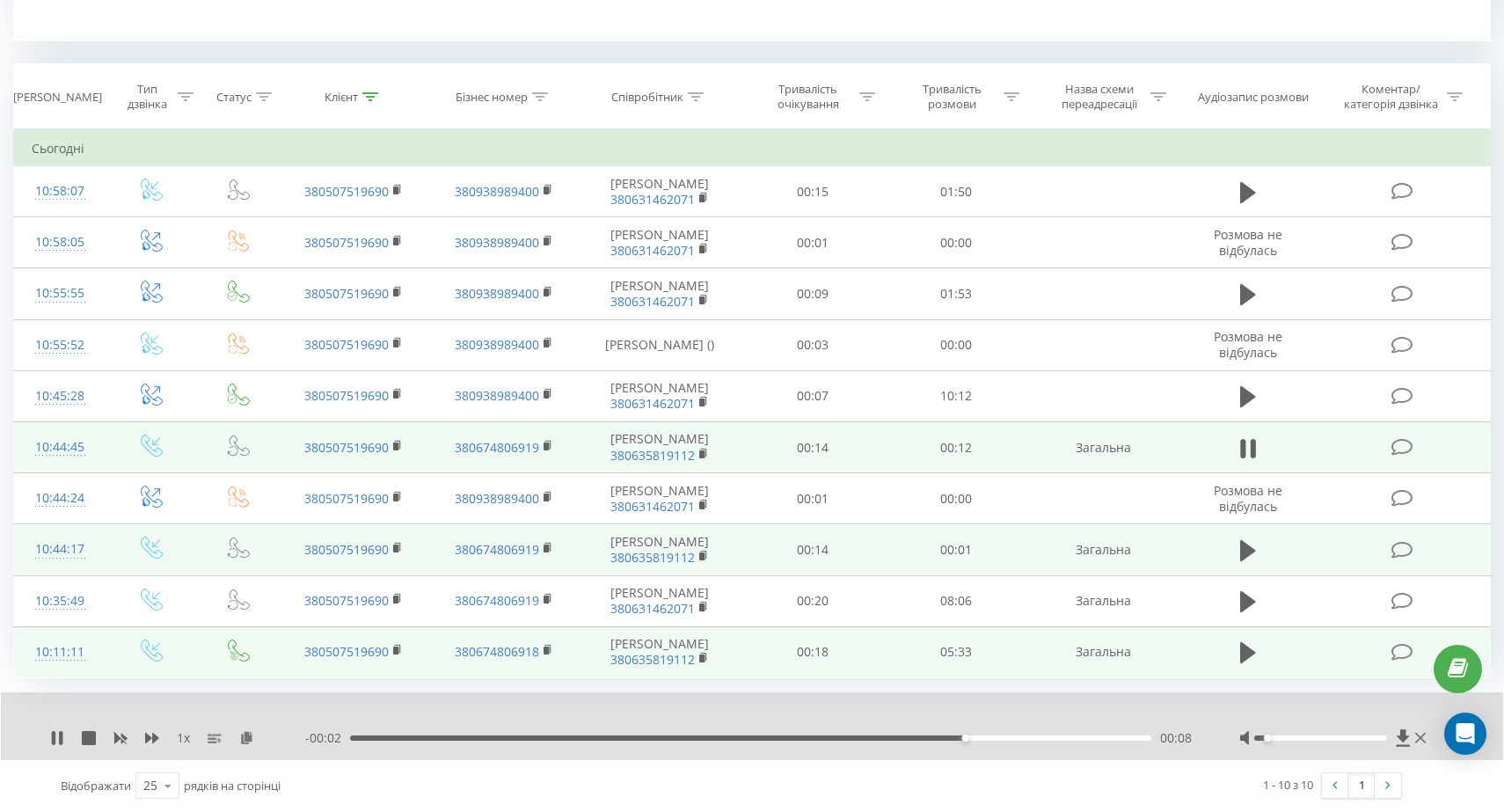
drag, startPoint x: 1295, startPoint y: 734, endPoint x: 1264, endPoint y: 734, distance: 31.0
click at [1264, 735] on div at bounding box center [1320, 738] width 132 height 6
click at [1242, 455] on icon at bounding box center [1248, 447] width 16 height 21
click at [1247, 641] on icon at bounding box center [1248, 652] width 16 height 24
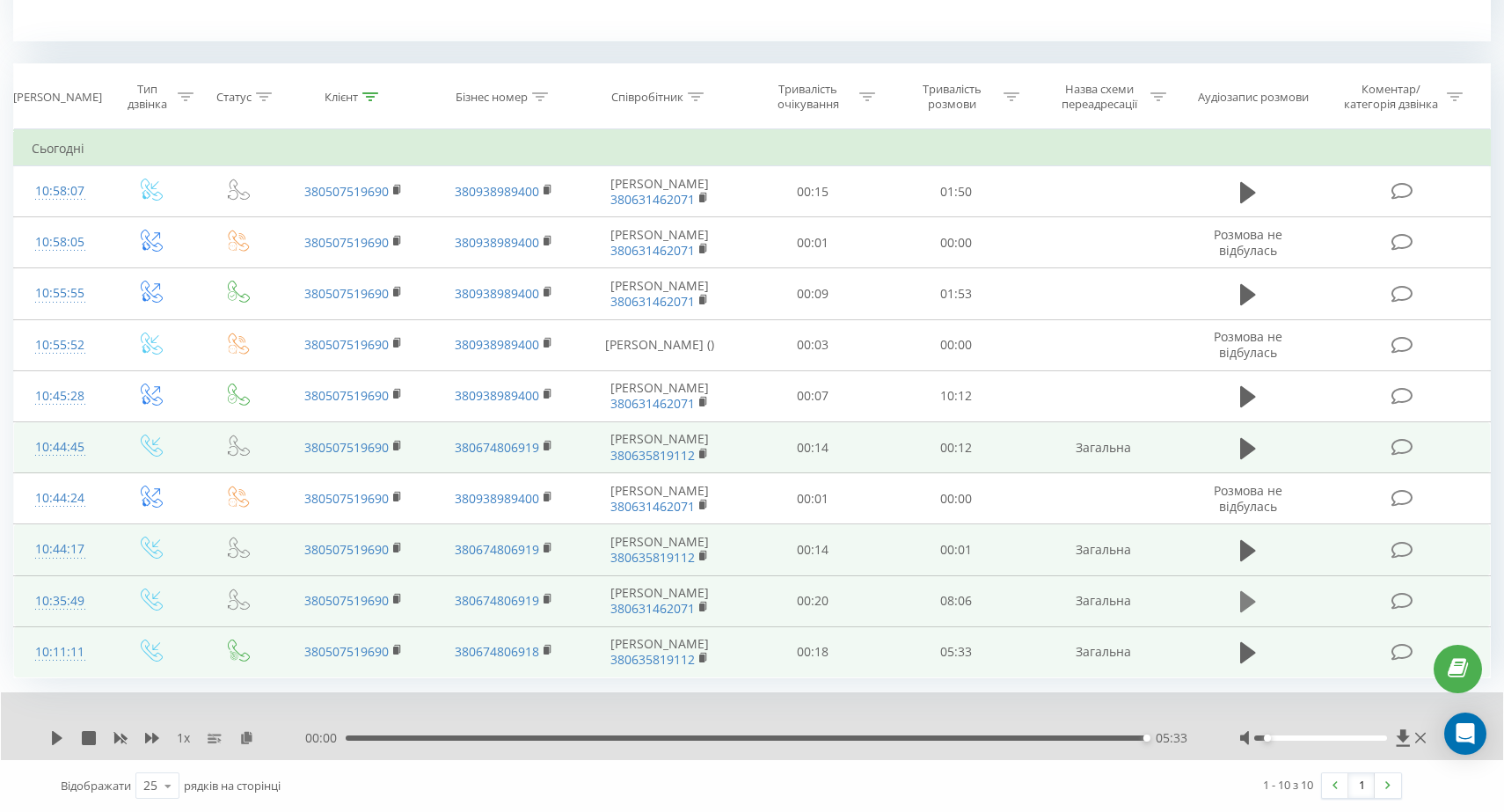
click at [1248, 601] on icon at bounding box center [1248, 601] width 16 height 21
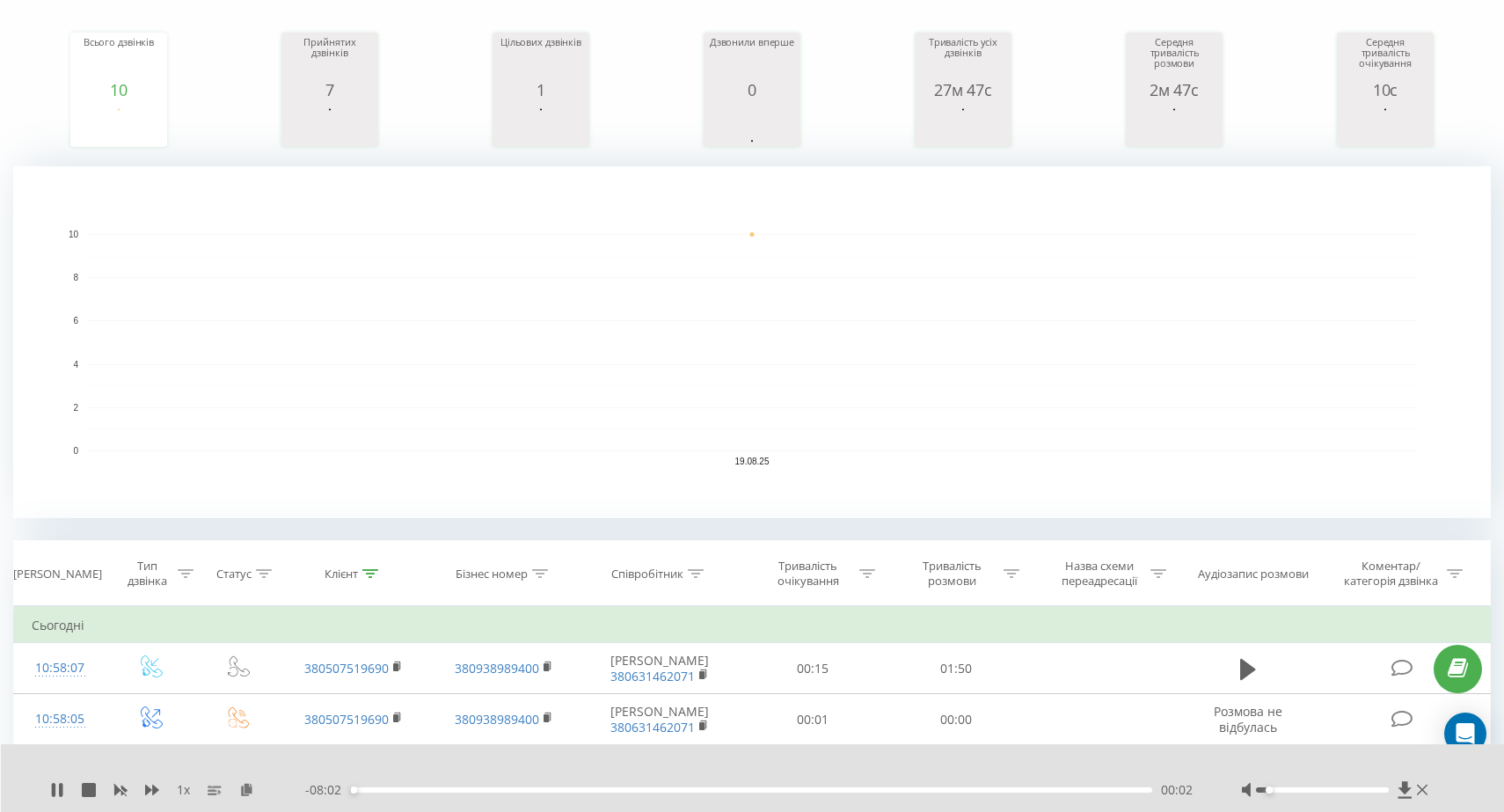
scroll to position [192, 0]
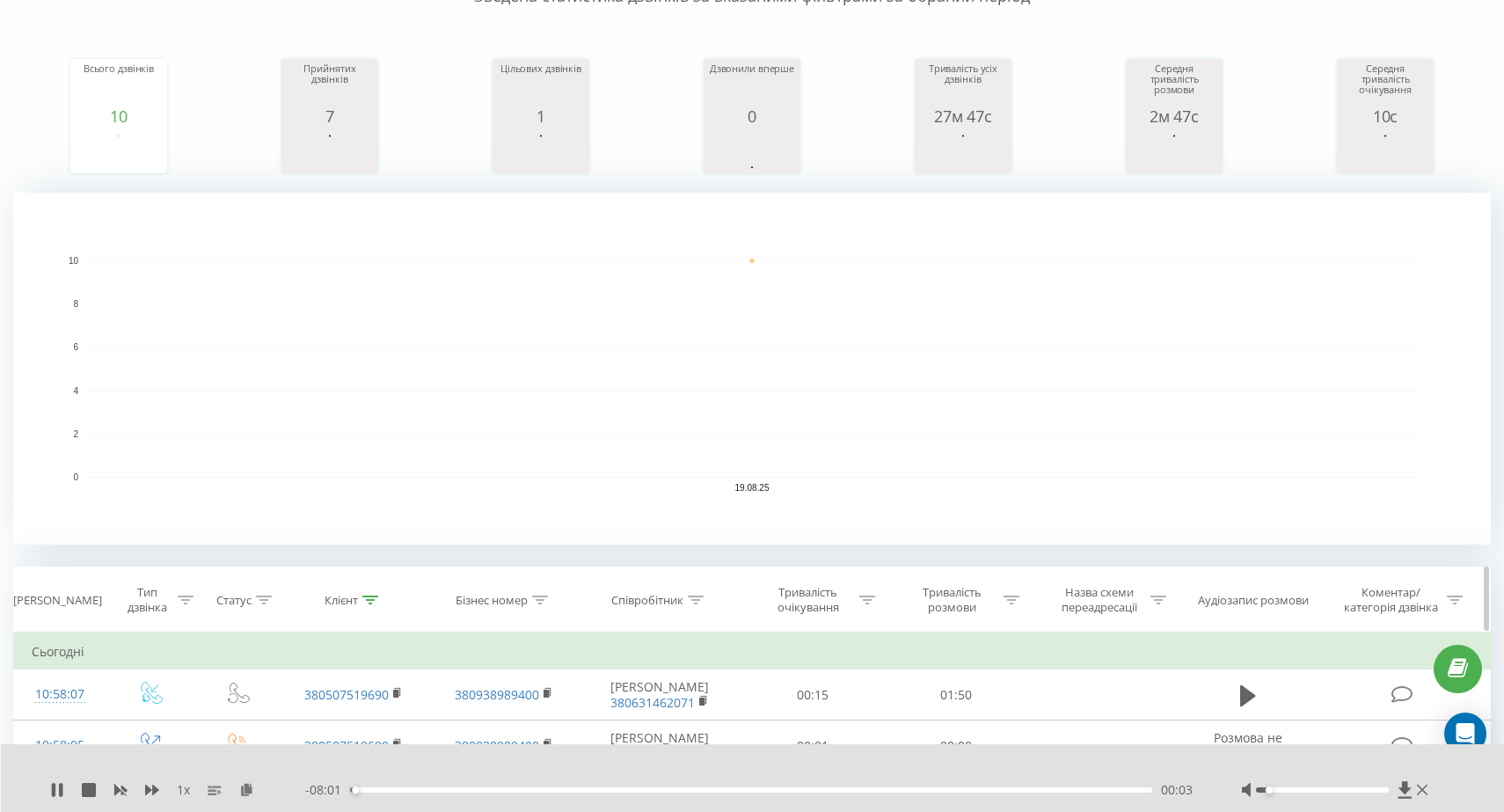
click at [375, 593] on div at bounding box center [370, 600] width 16 height 15
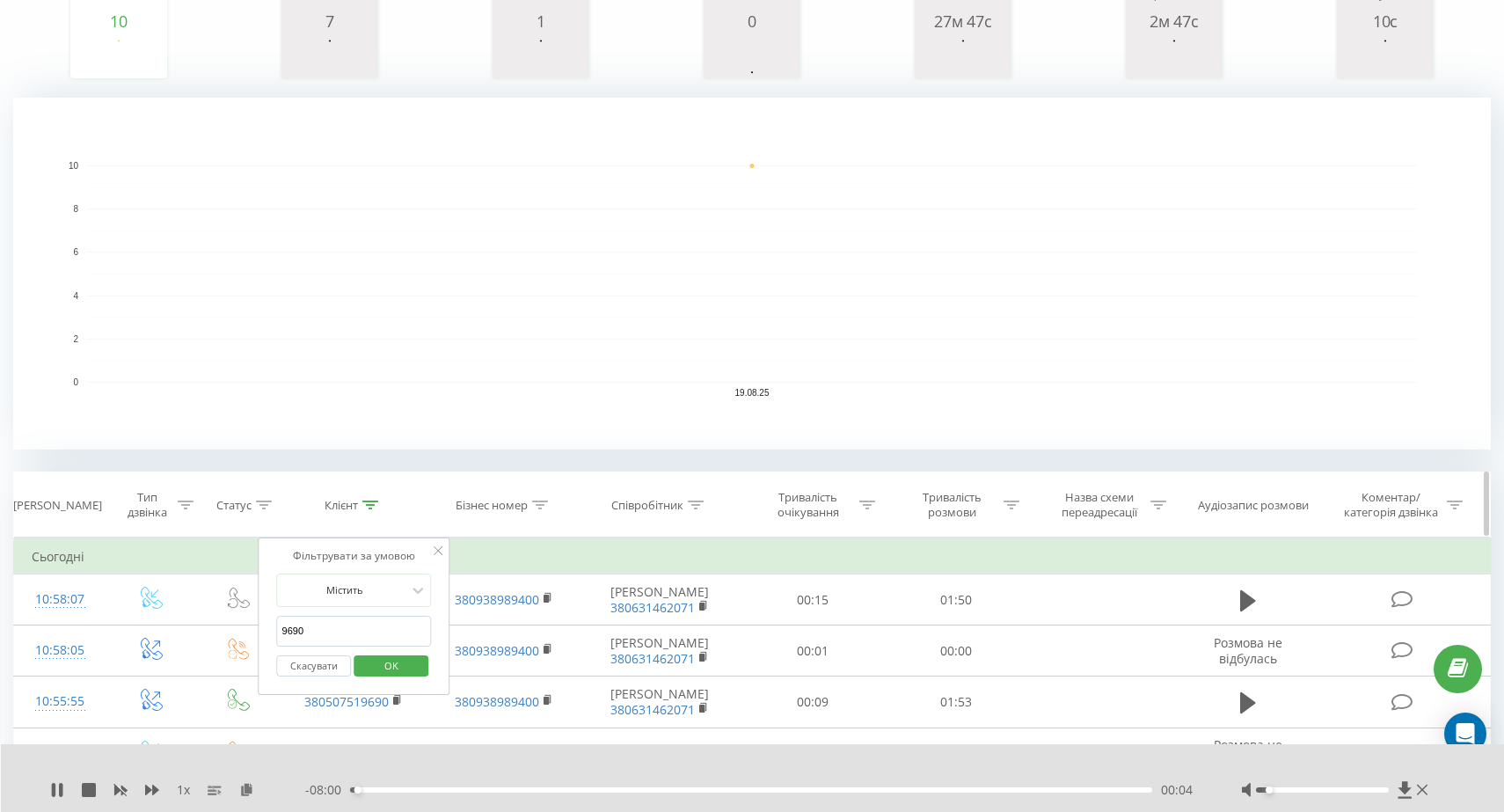
scroll to position [310, 0]
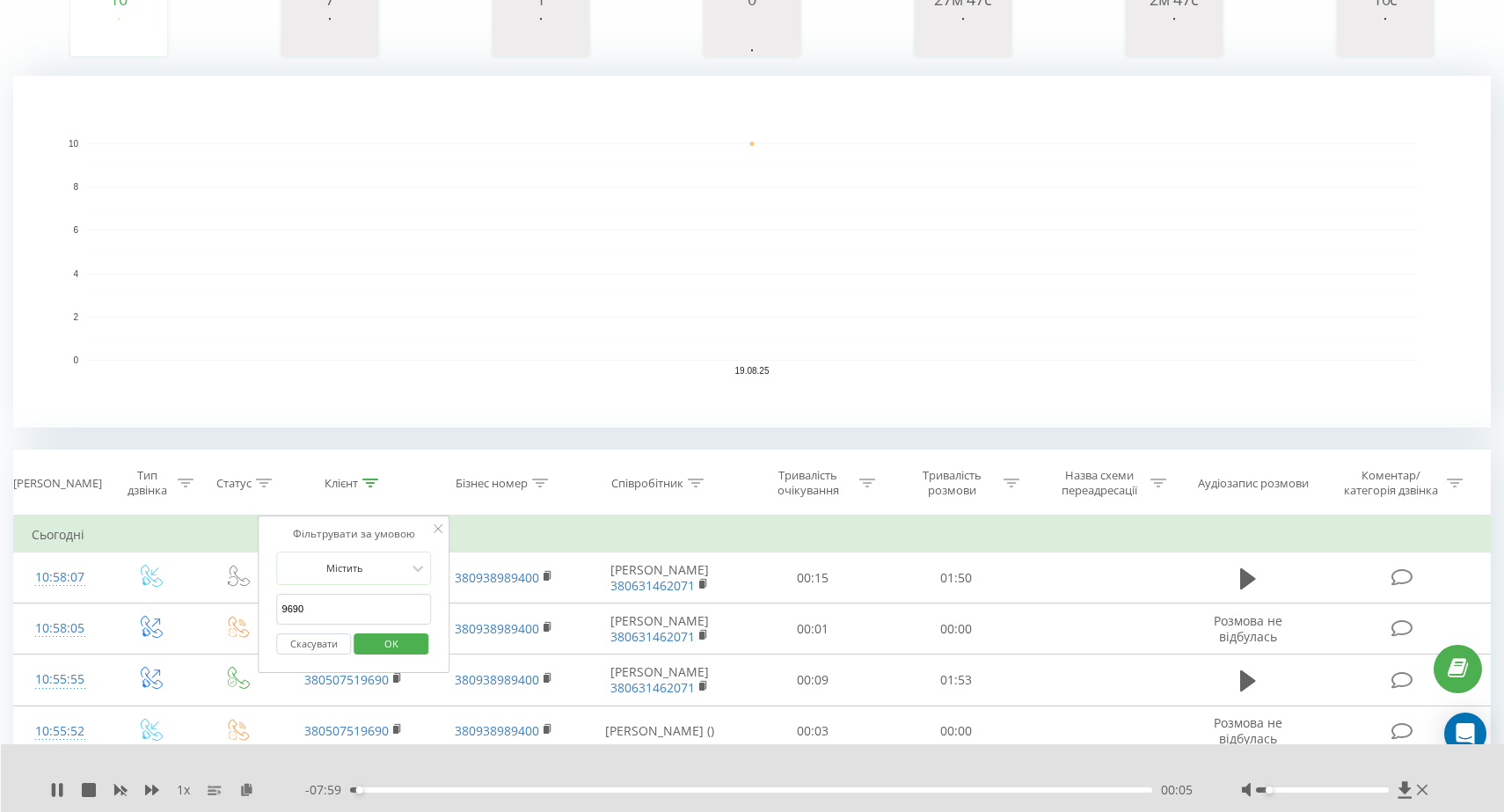
drag, startPoint x: 376, startPoint y: 613, endPoint x: 283, endPoint y: 608, distance: 93.1
click at [283, 608] on input "9690" at bounding box center [354, 609] width 155 height 31
click at [405, 646] on span "OK" at bounding box center [391, 642] width 49 height 27
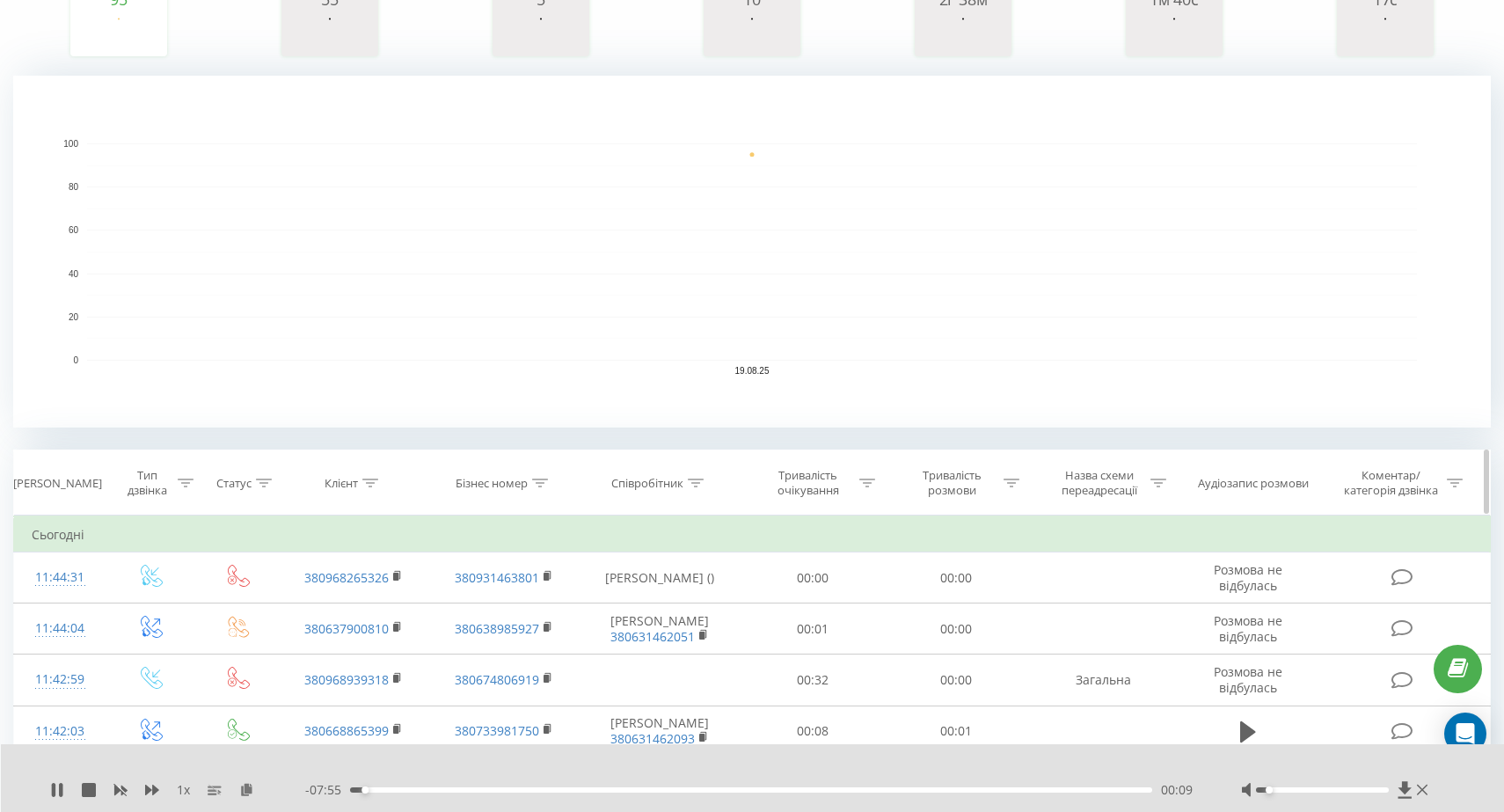
click at [671, 492] on th "Співробітник" at bounding box center [660, 482] width 162 height 65
click at [678, 479] on div "Співробітник" at bounding box center [647, 483] width 73 height 15
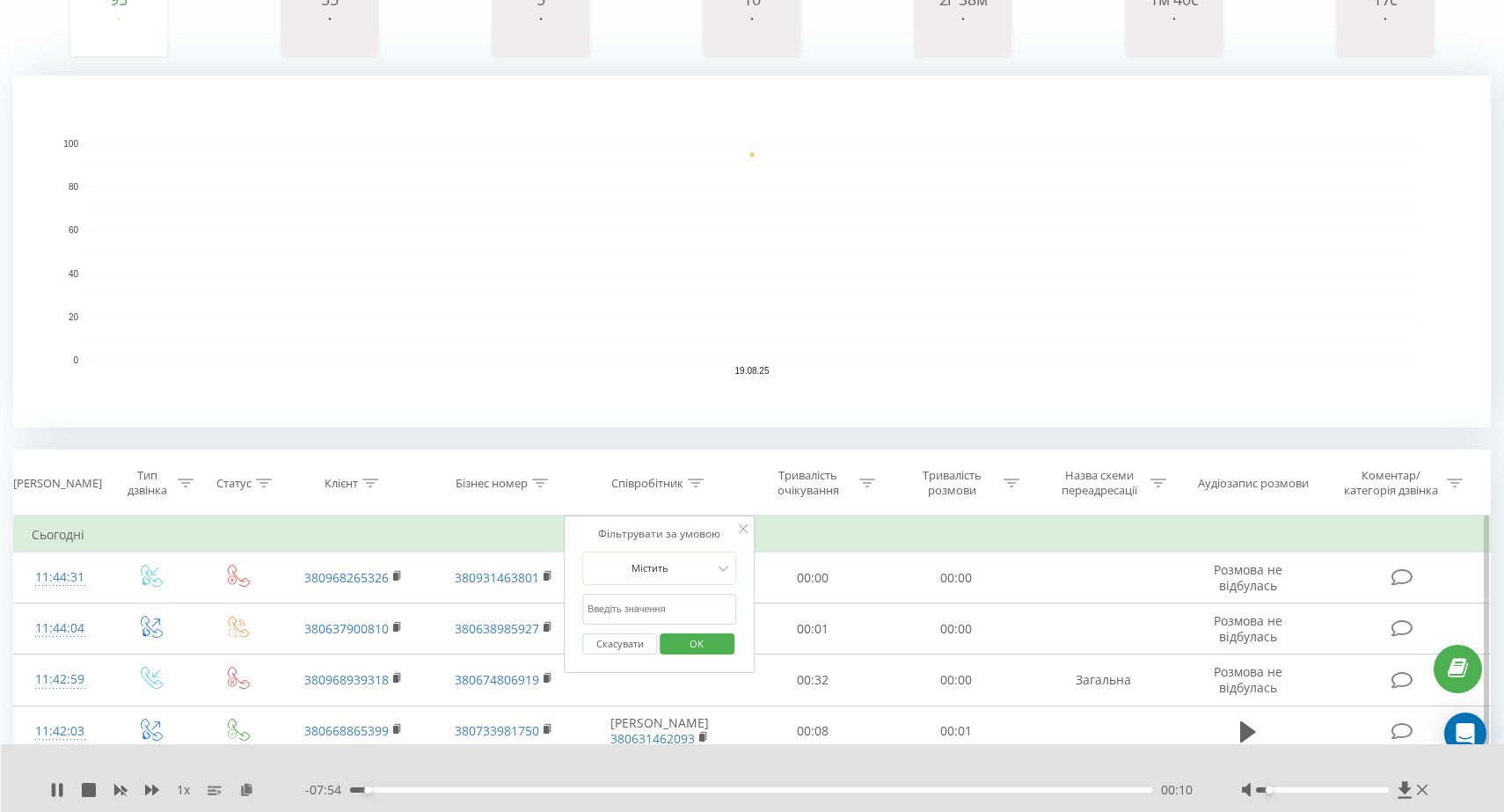
click at [662, 609] on input "text" at bounding box center [660, 609] width 155 height 31
type input "[PERSON_NAME]"
click at [696, 641] on span "OK" at bounding box center [696, 642] width 49 height 27
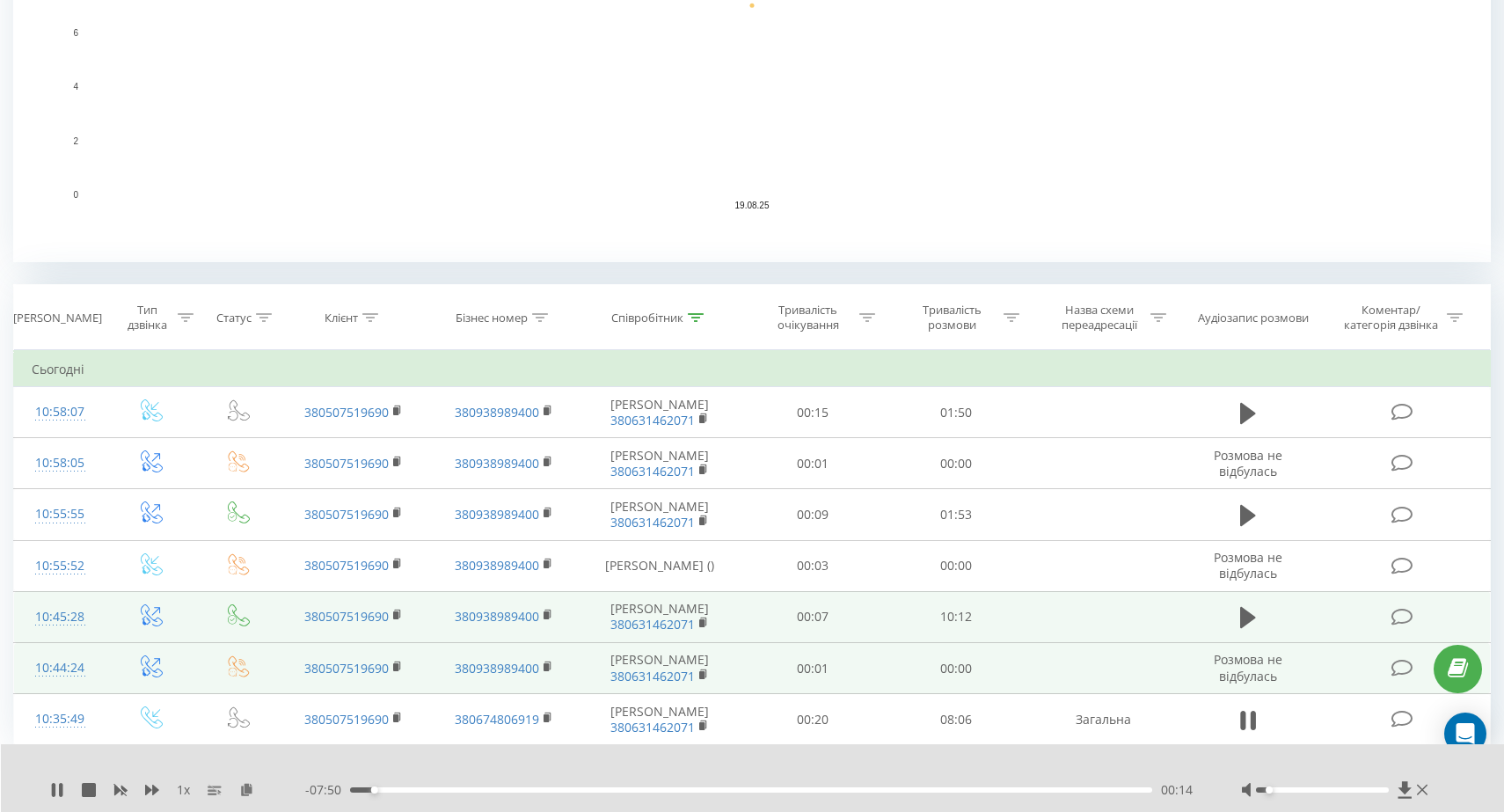
scroll to position [543, 0]
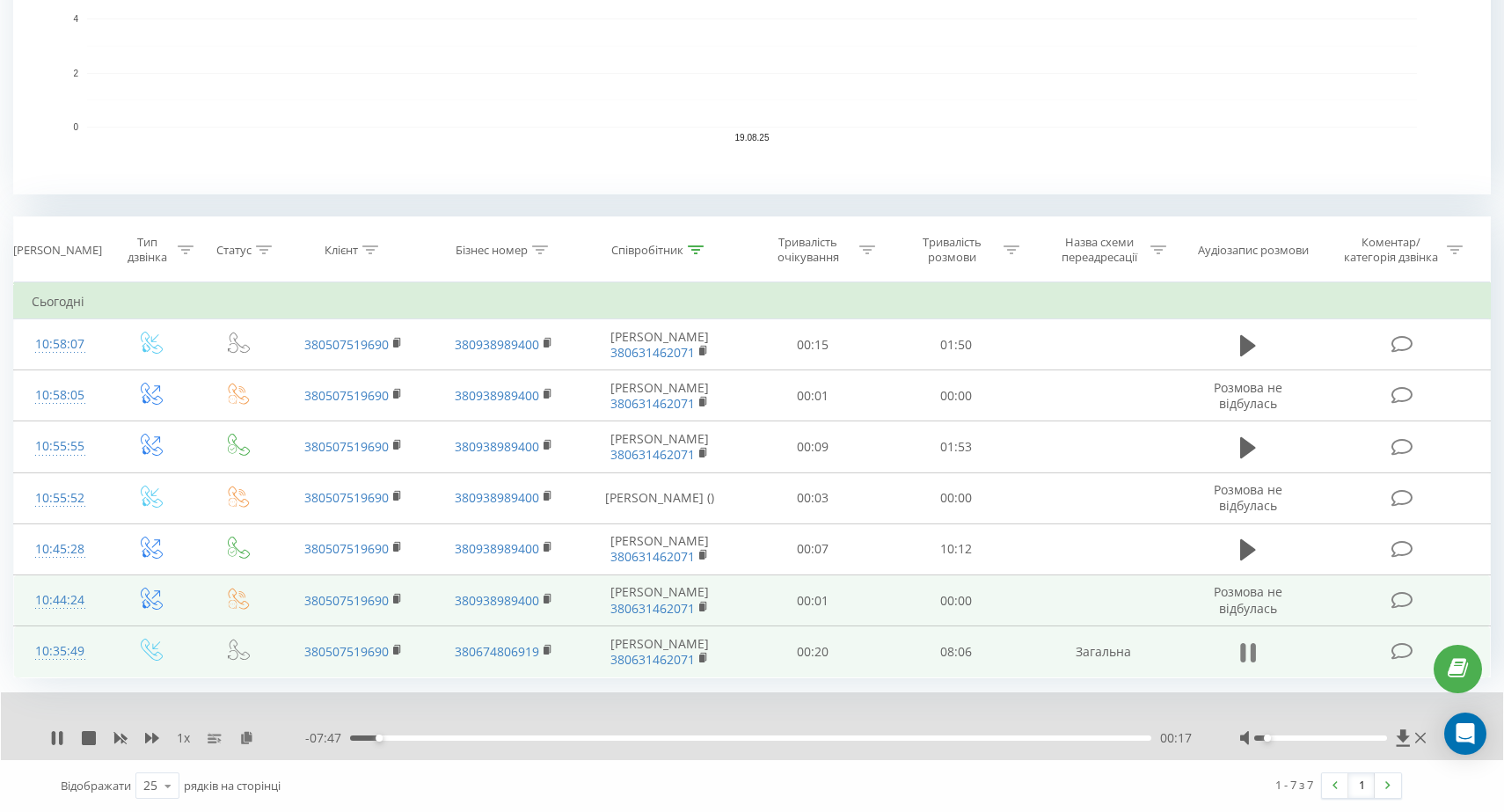
click at [1238, 661] on button at bounding box center [1248, 653] width 26 height 26
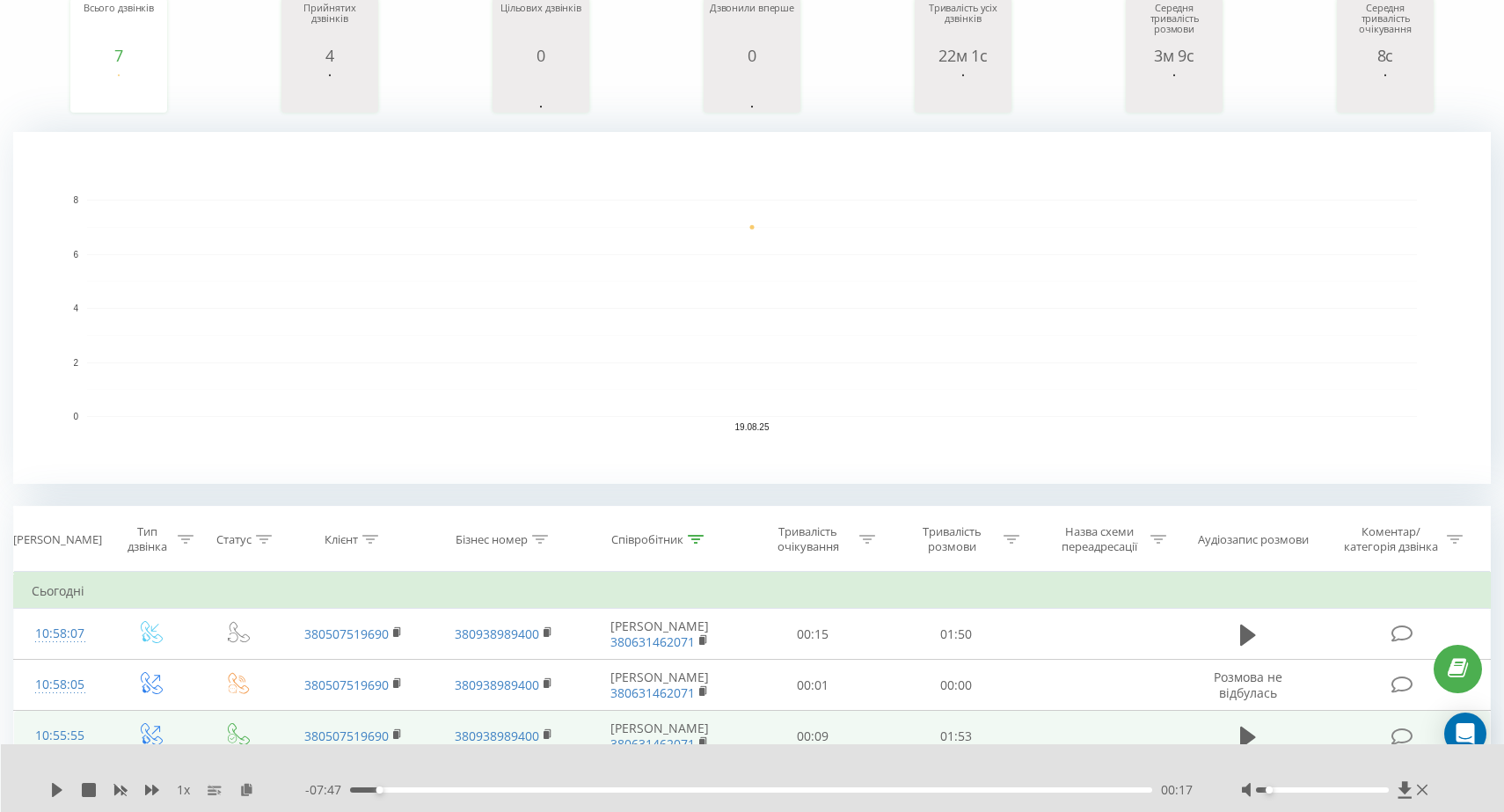
scroll to position [0, 0]
